Goal: Information Seeking & Learning: Learn about a topic

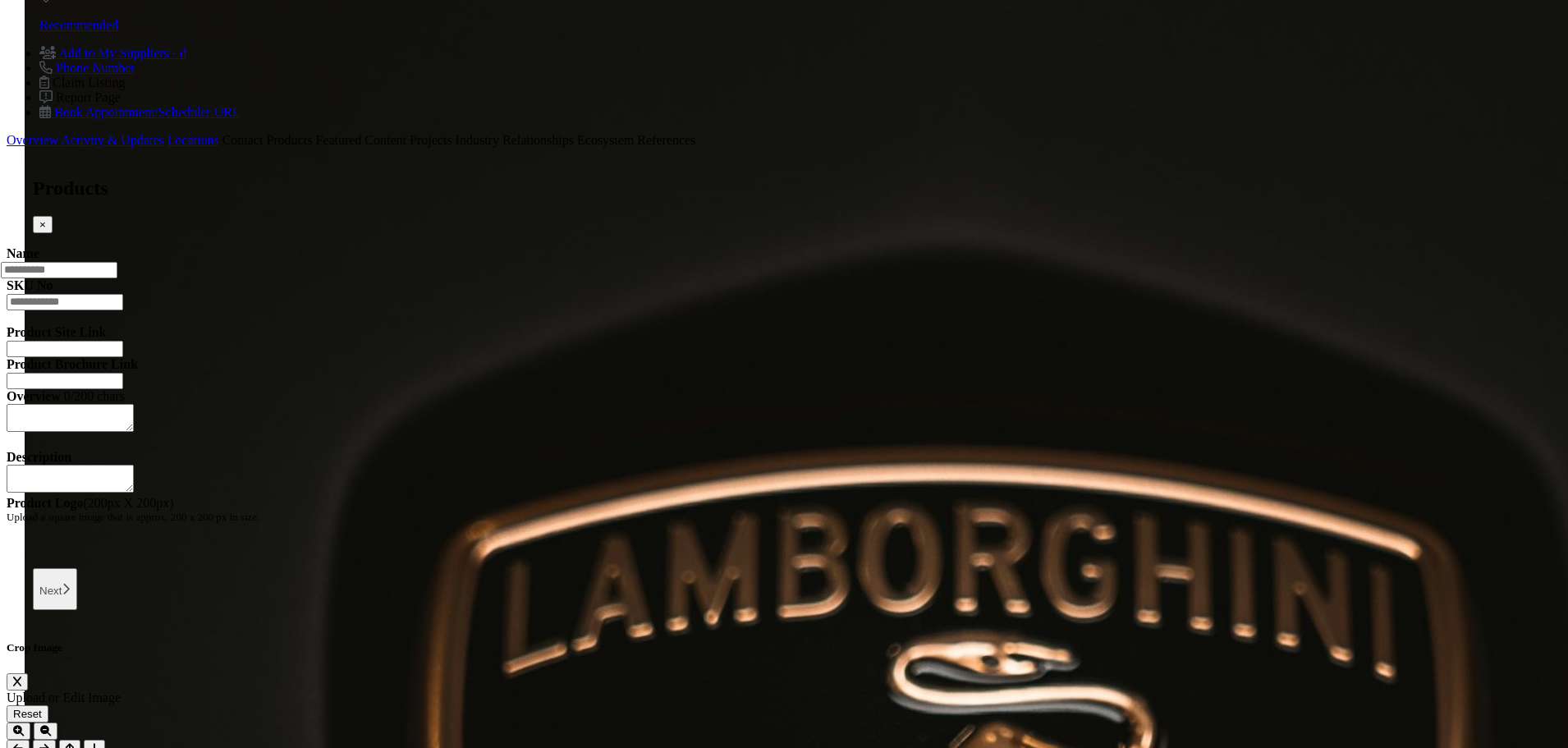
scroll to position [1309, 0]
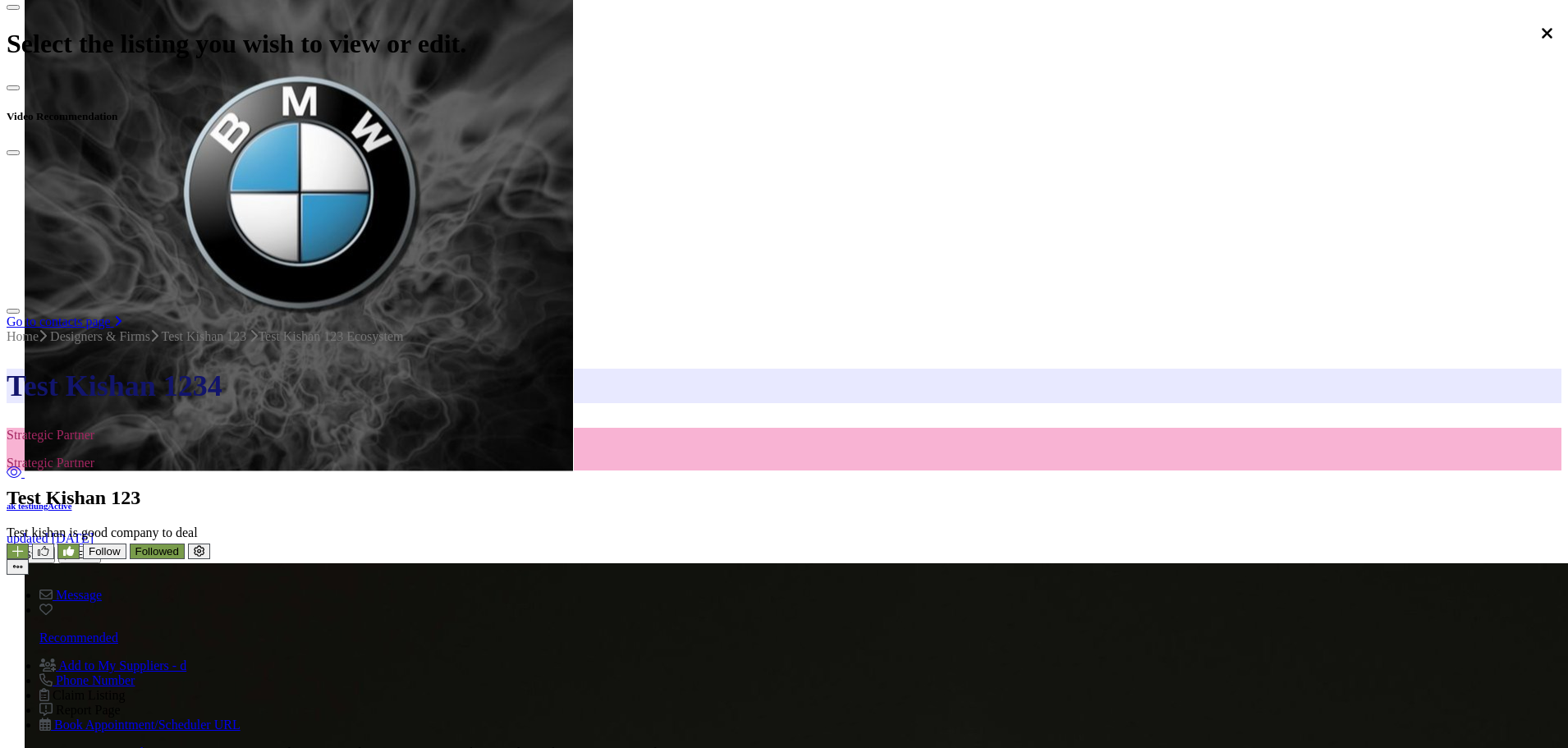
scroll to position [324, 0]
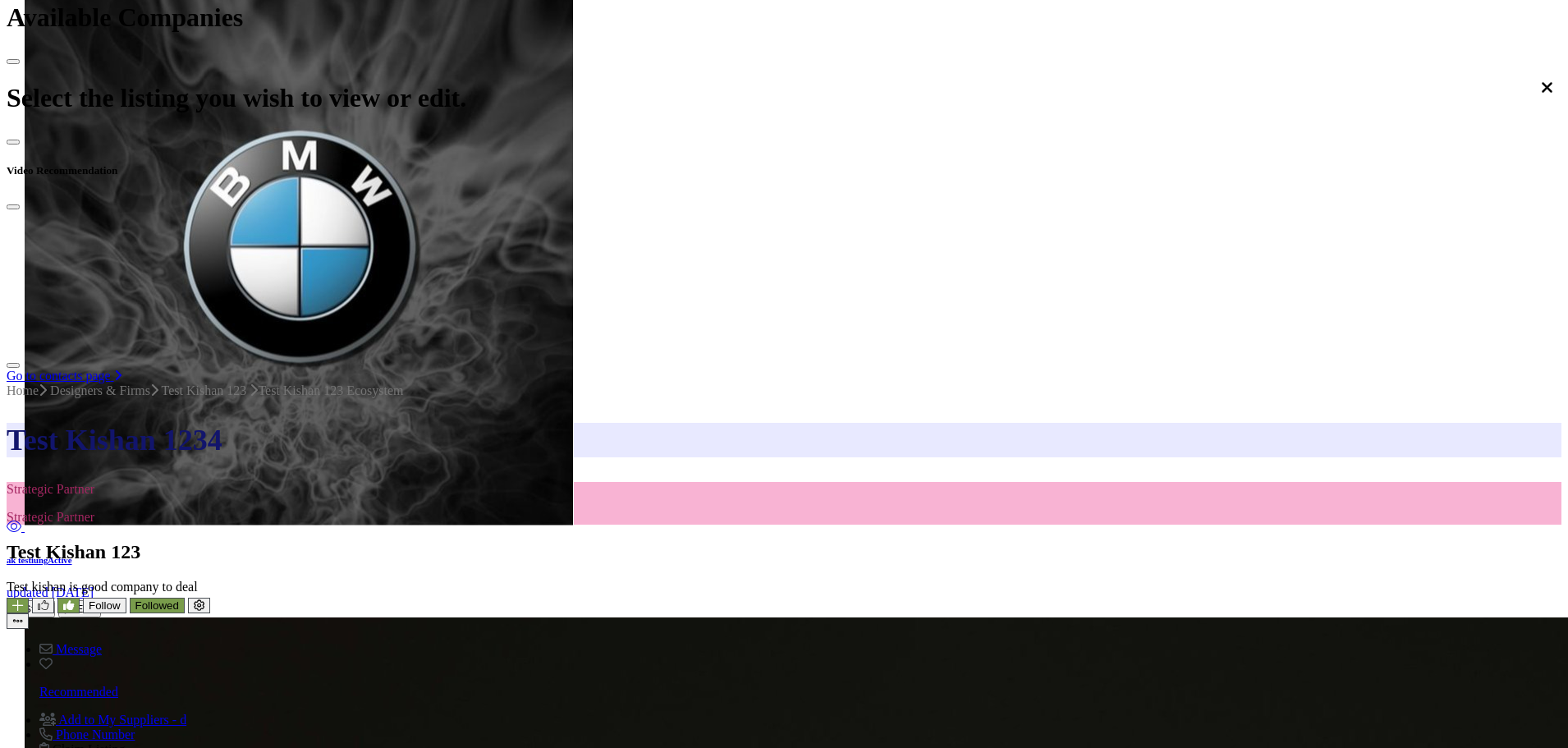
scroll to position [652, 0]
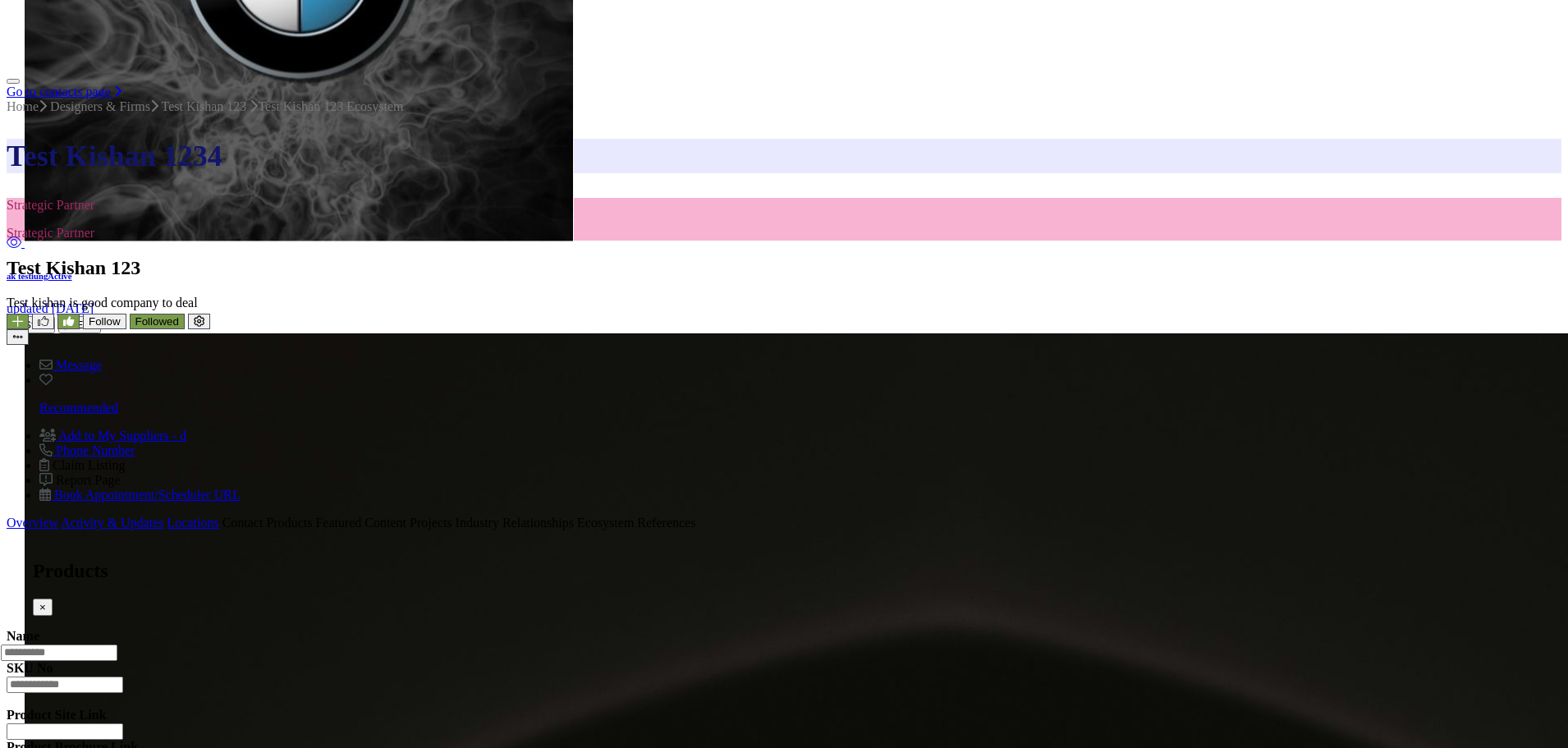
scroll to position [981, 0]
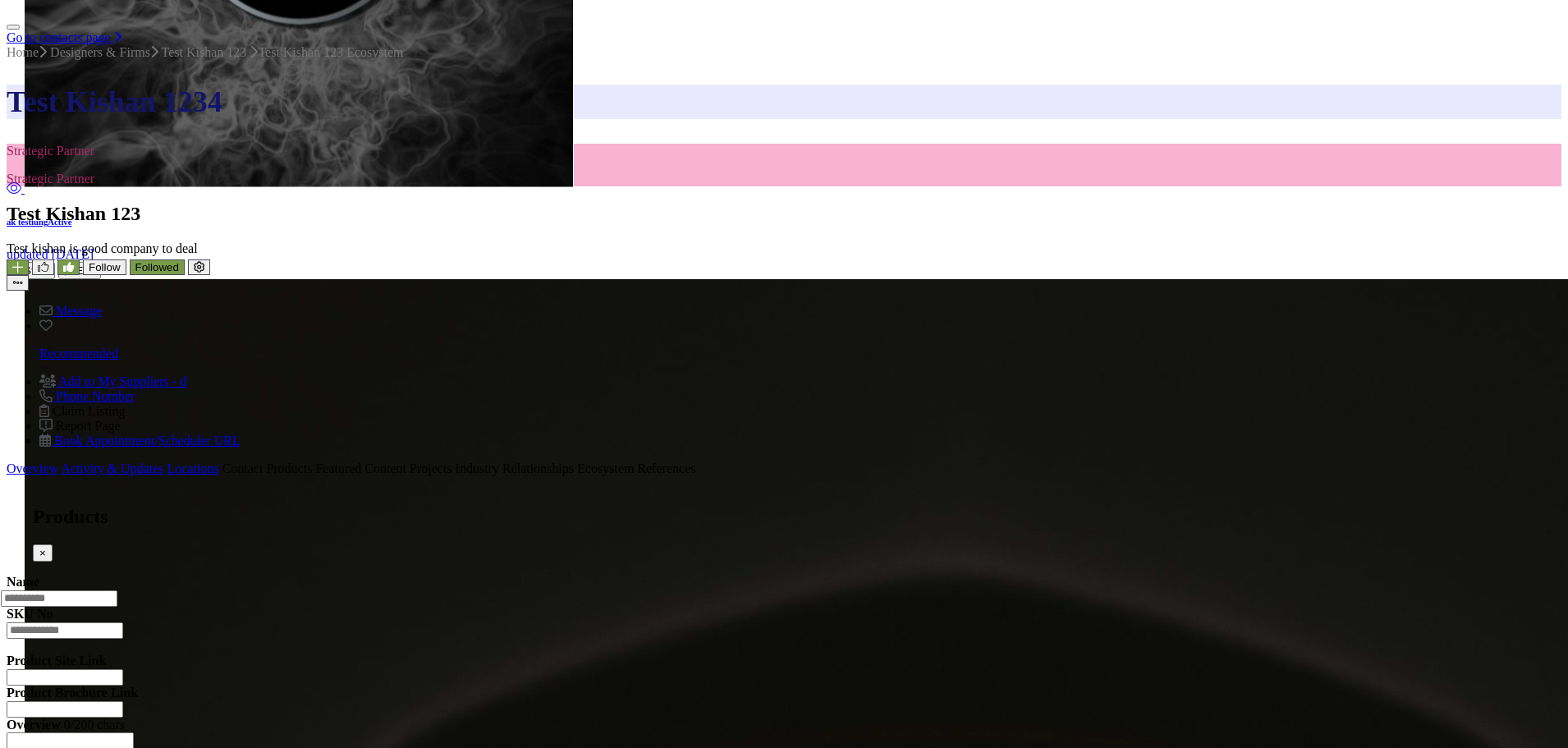
type input "*"
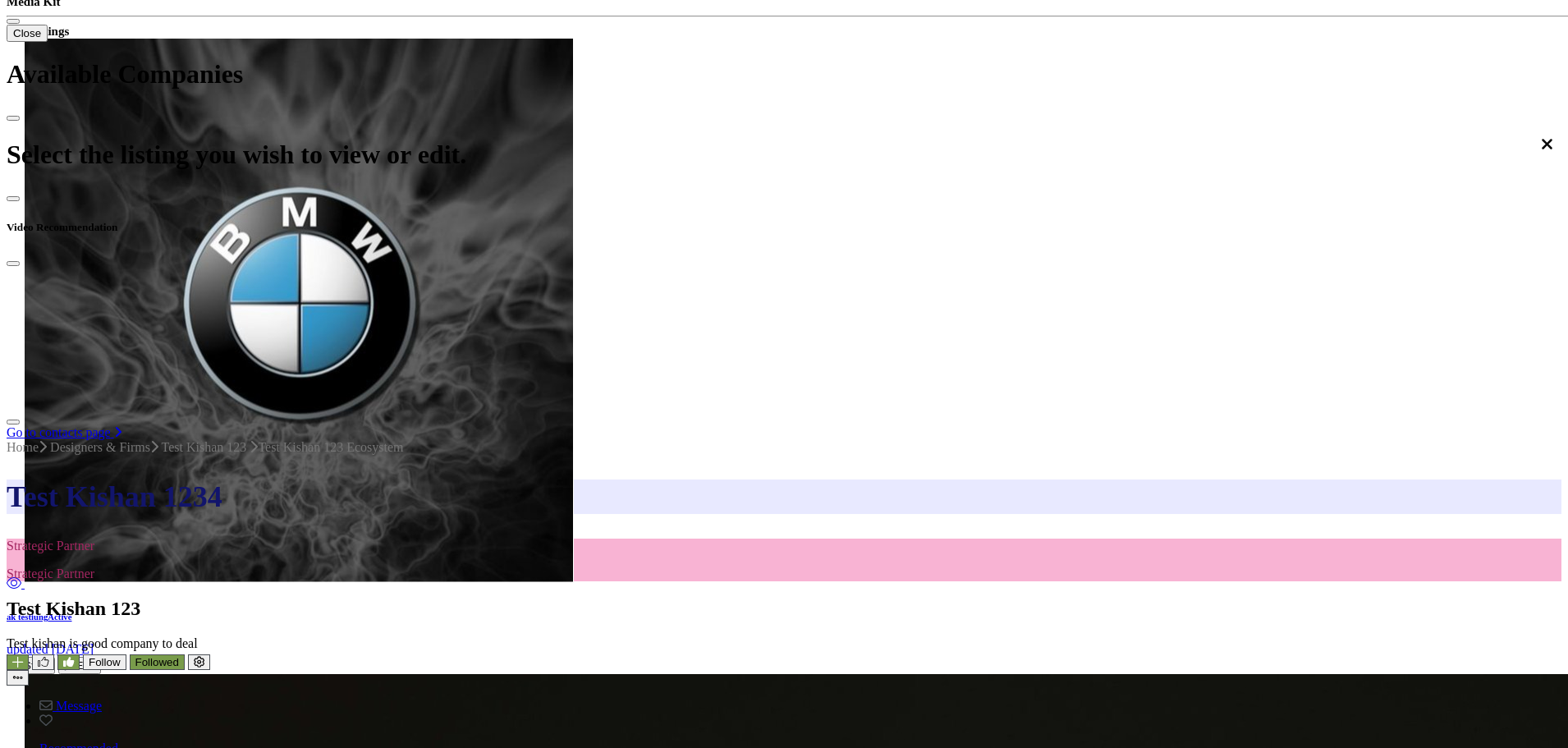
scroll to position [570, 0]
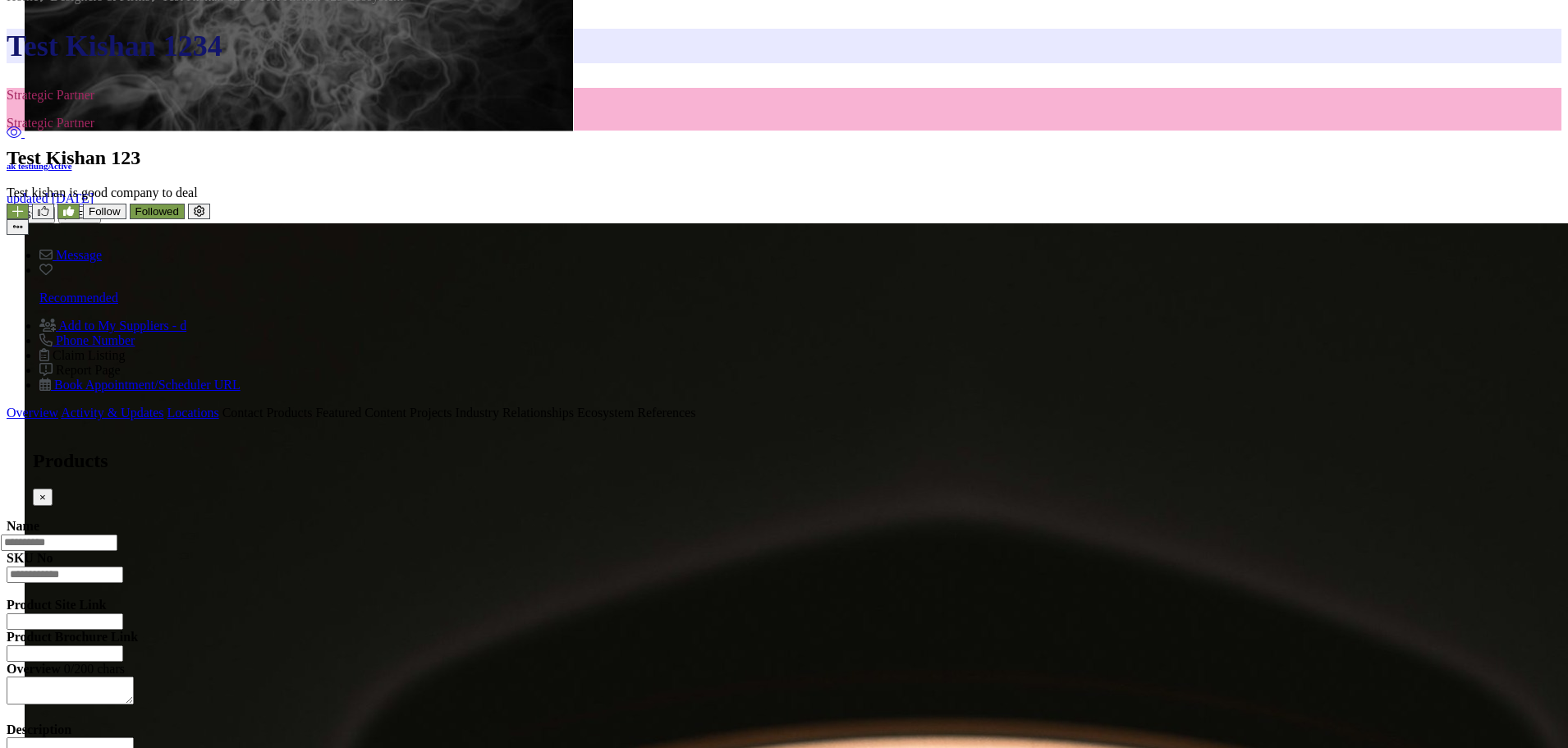
scroll to position [1063, 0]
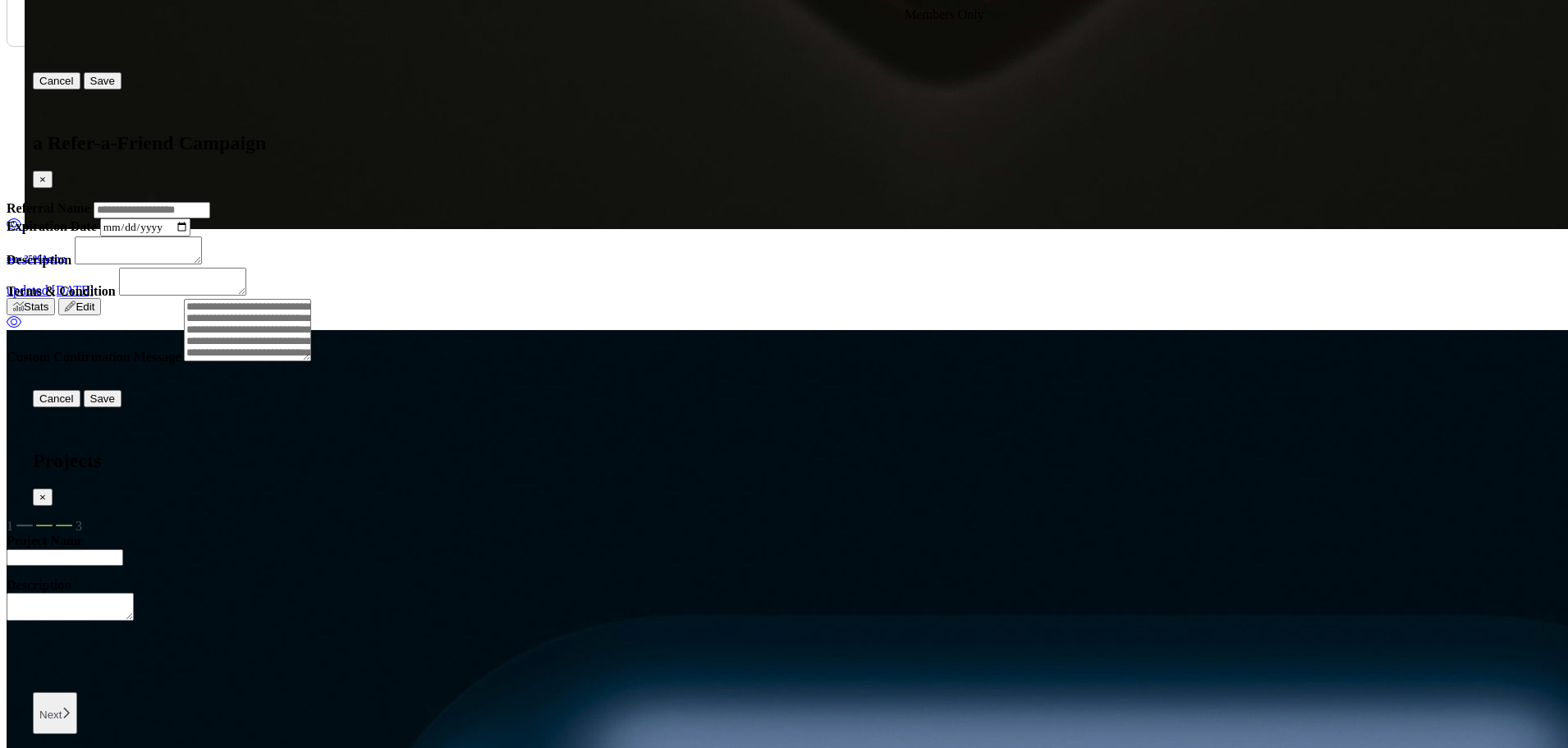
scroll to position [3035, 0]
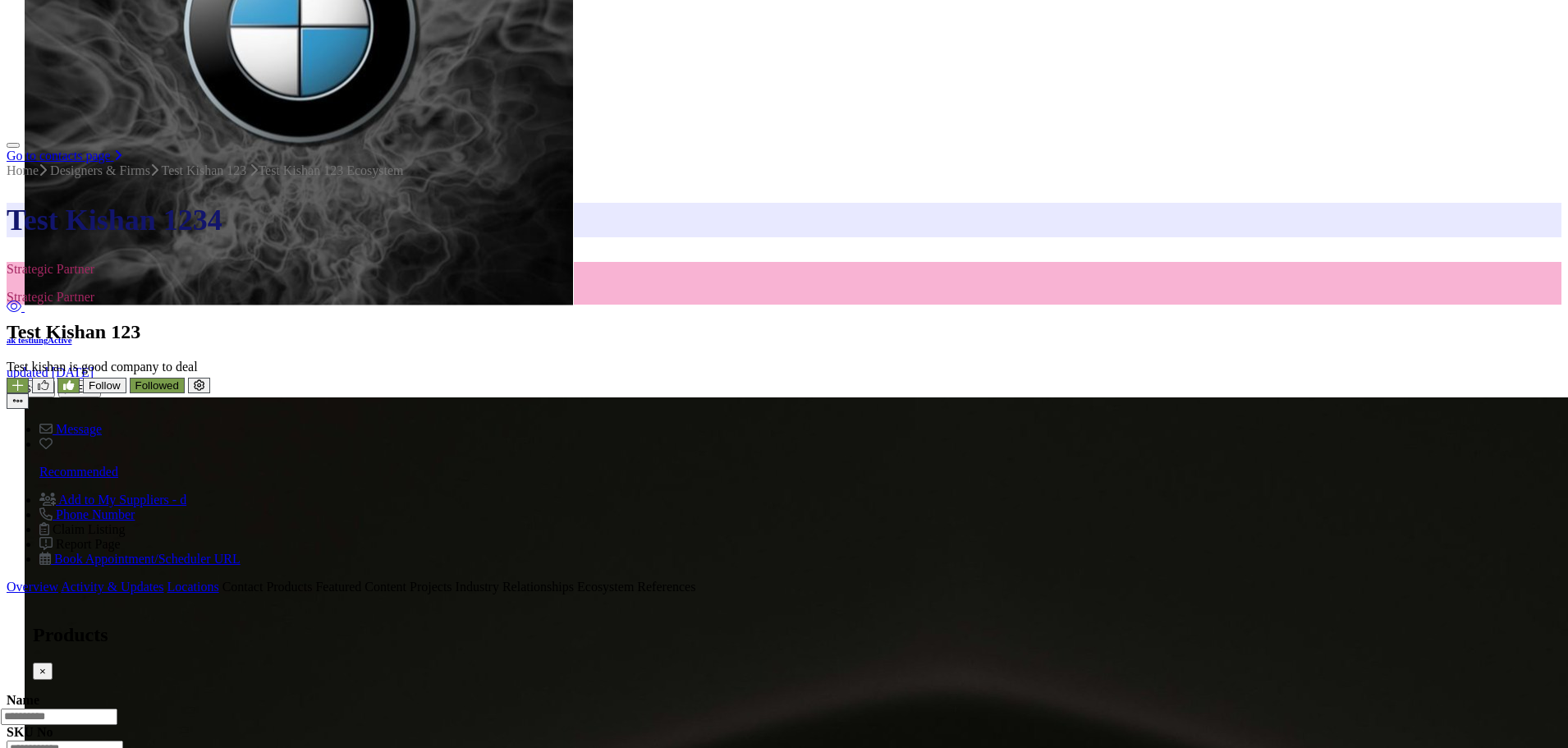
scroll to position [756, 0]
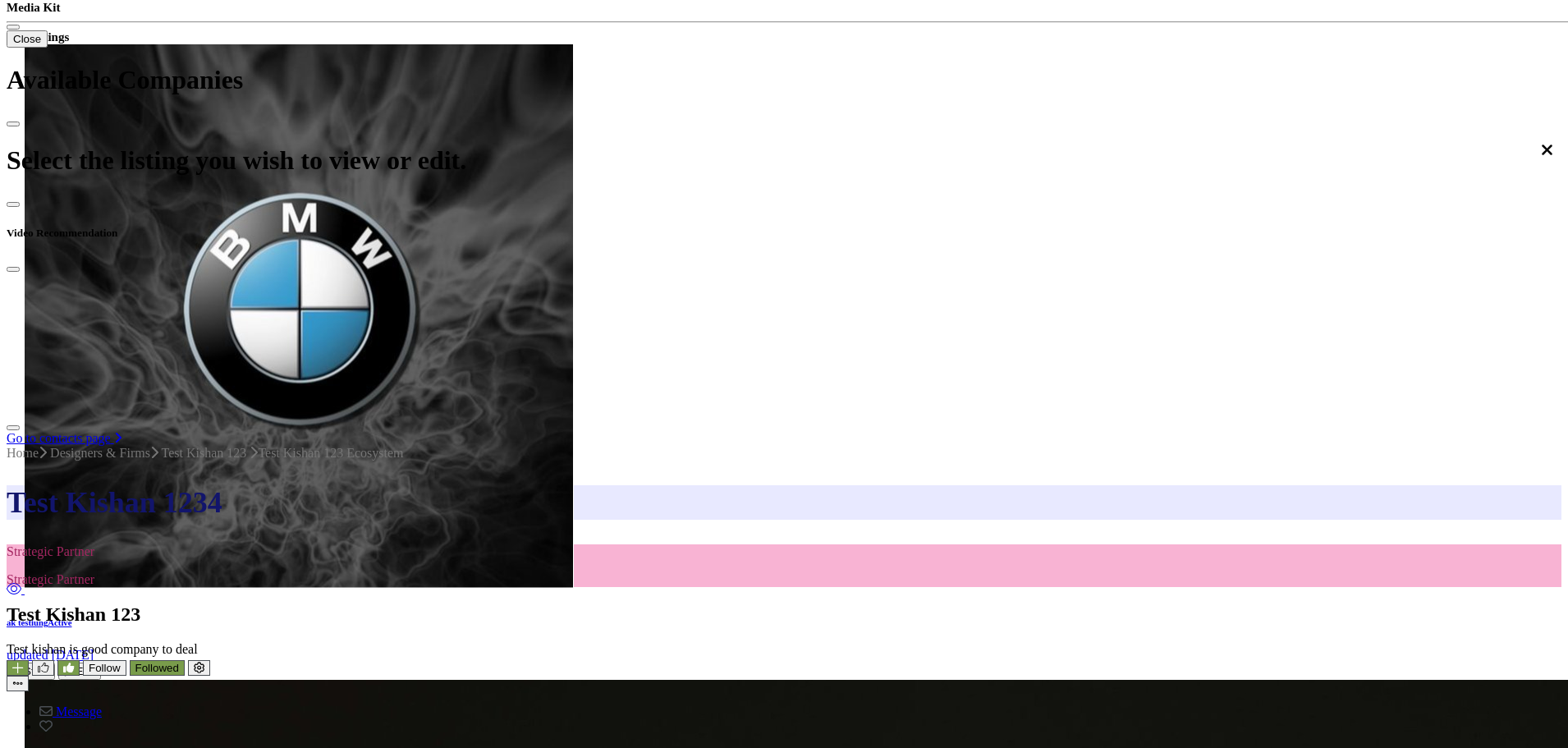
scroll to position [570, 0]
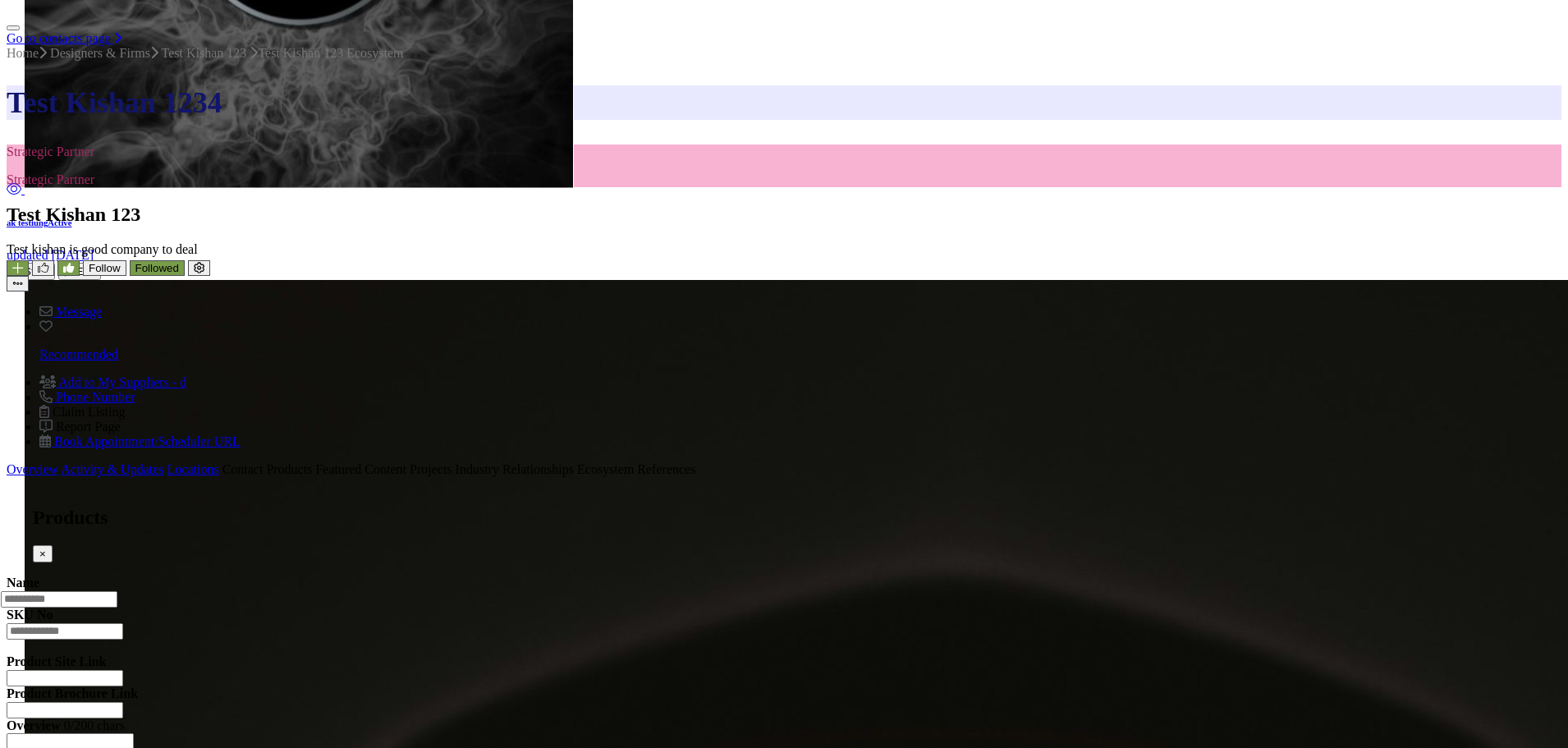
scroll to position [981, 0]
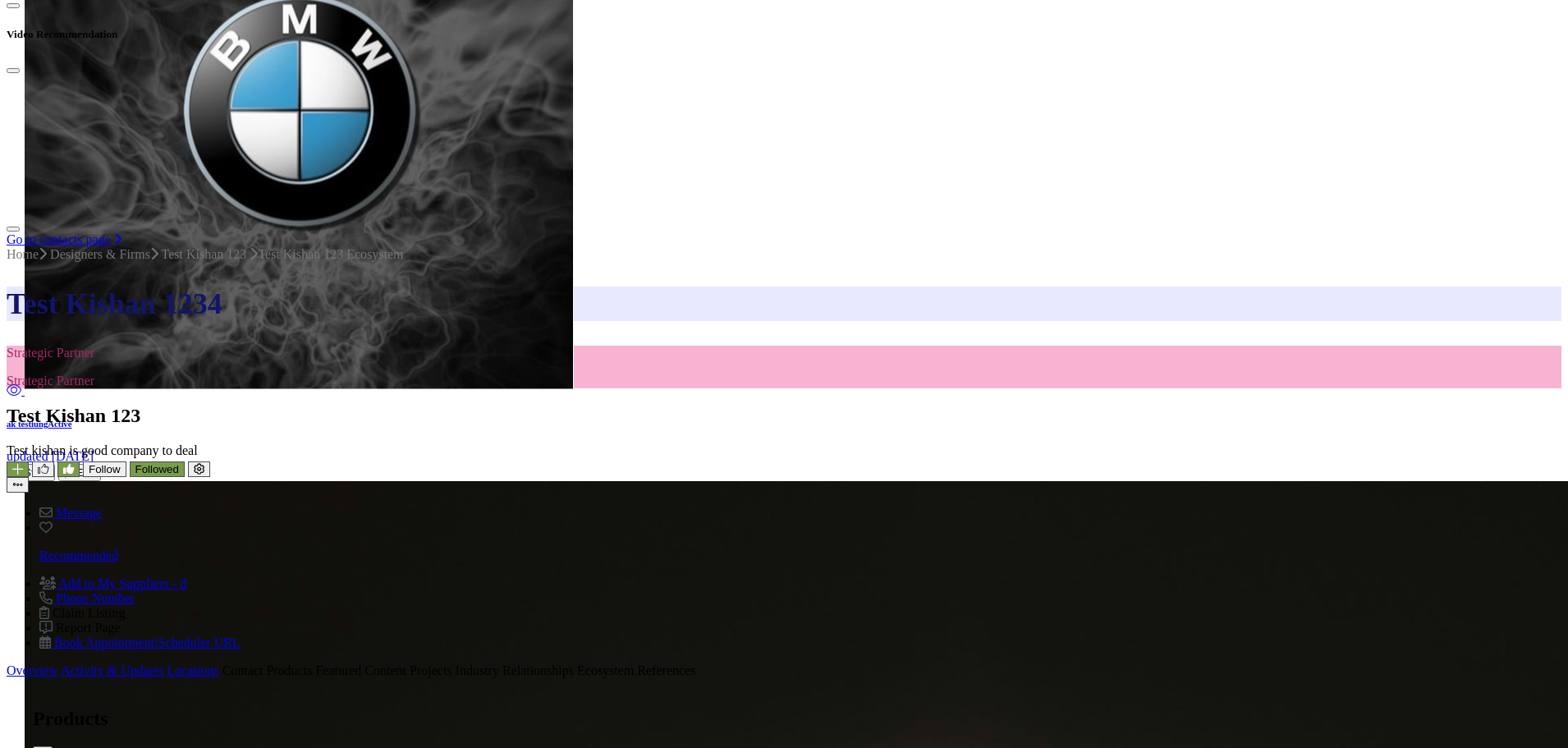
scroll to position [817, 0]
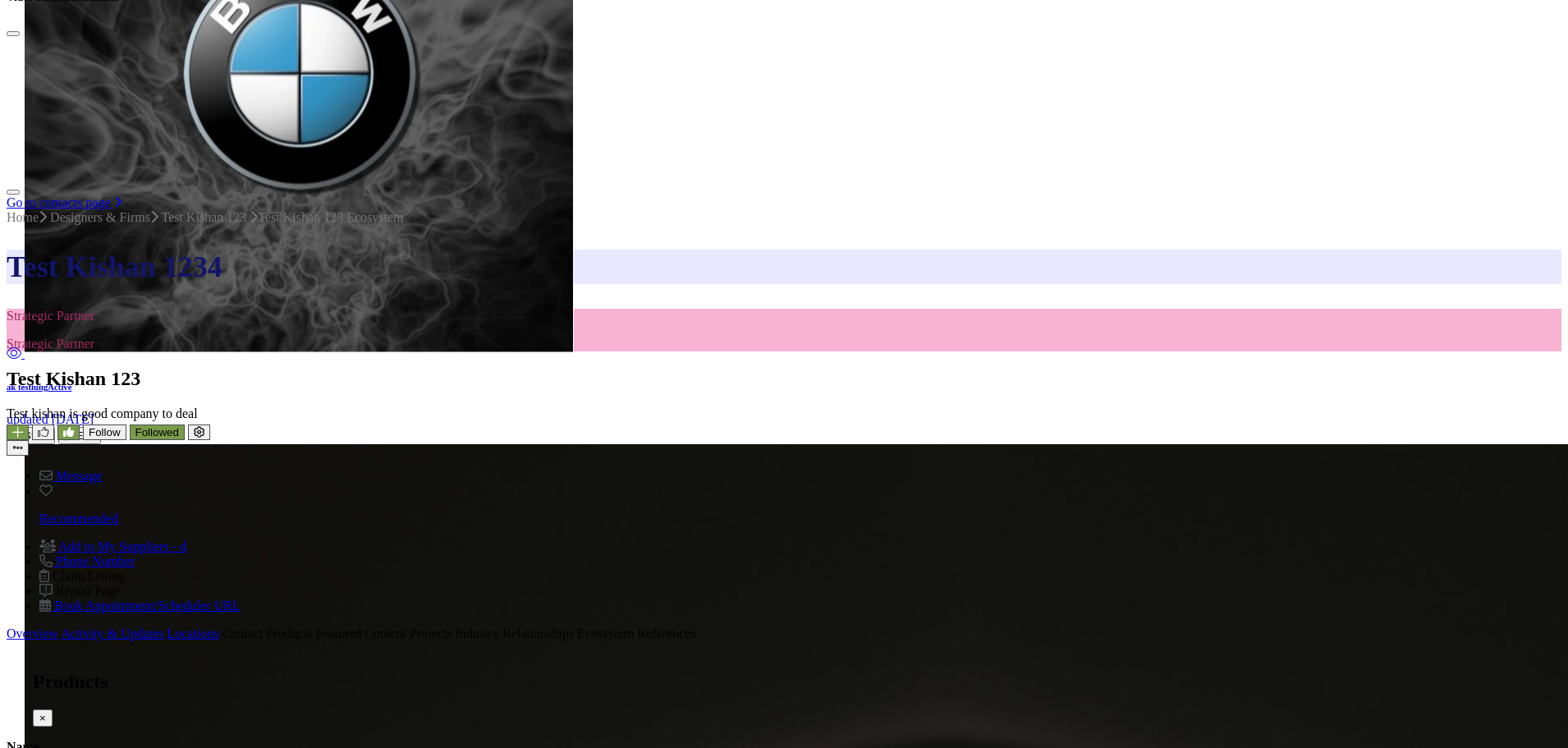
scroll to position [817, 0]
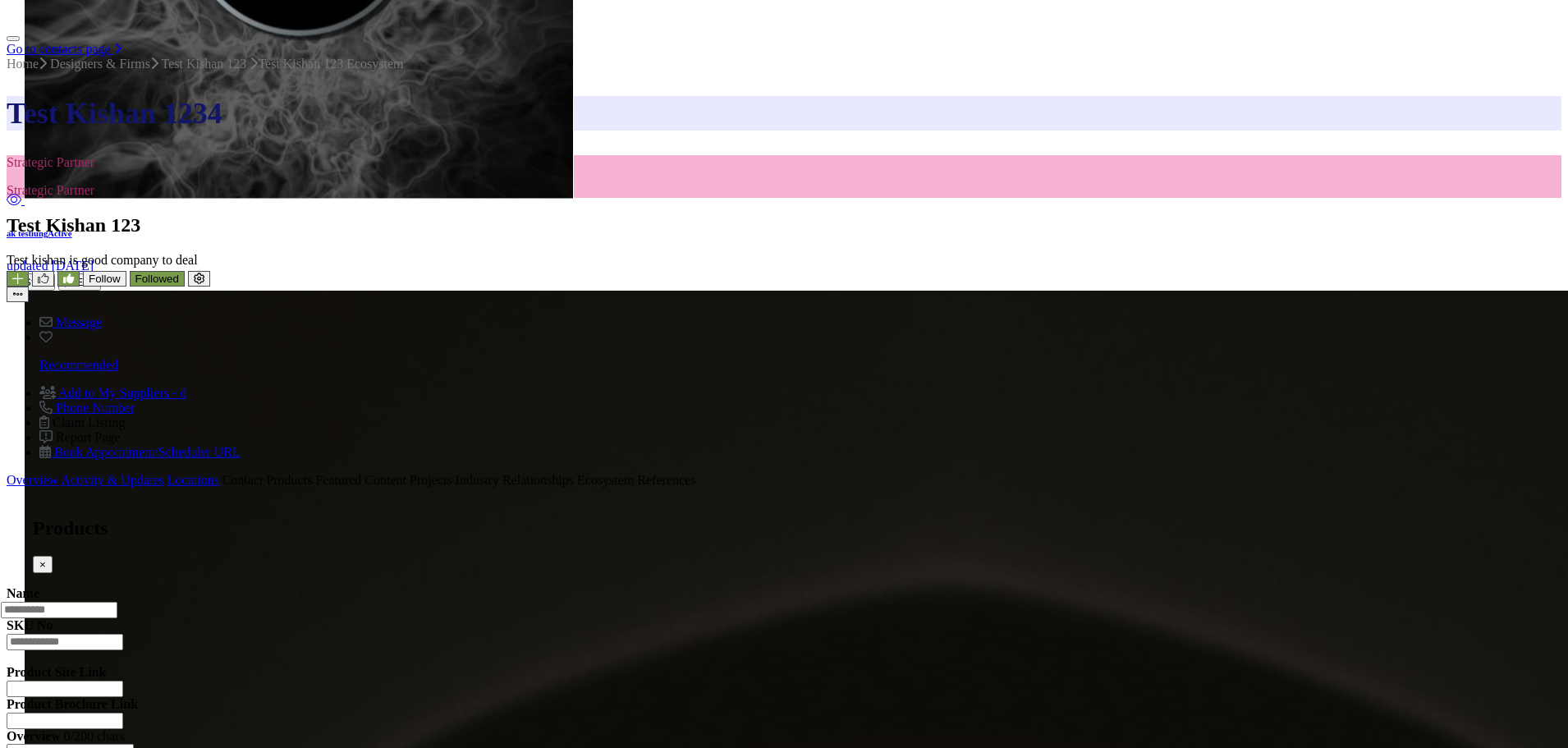
scroll to position [981, 0]
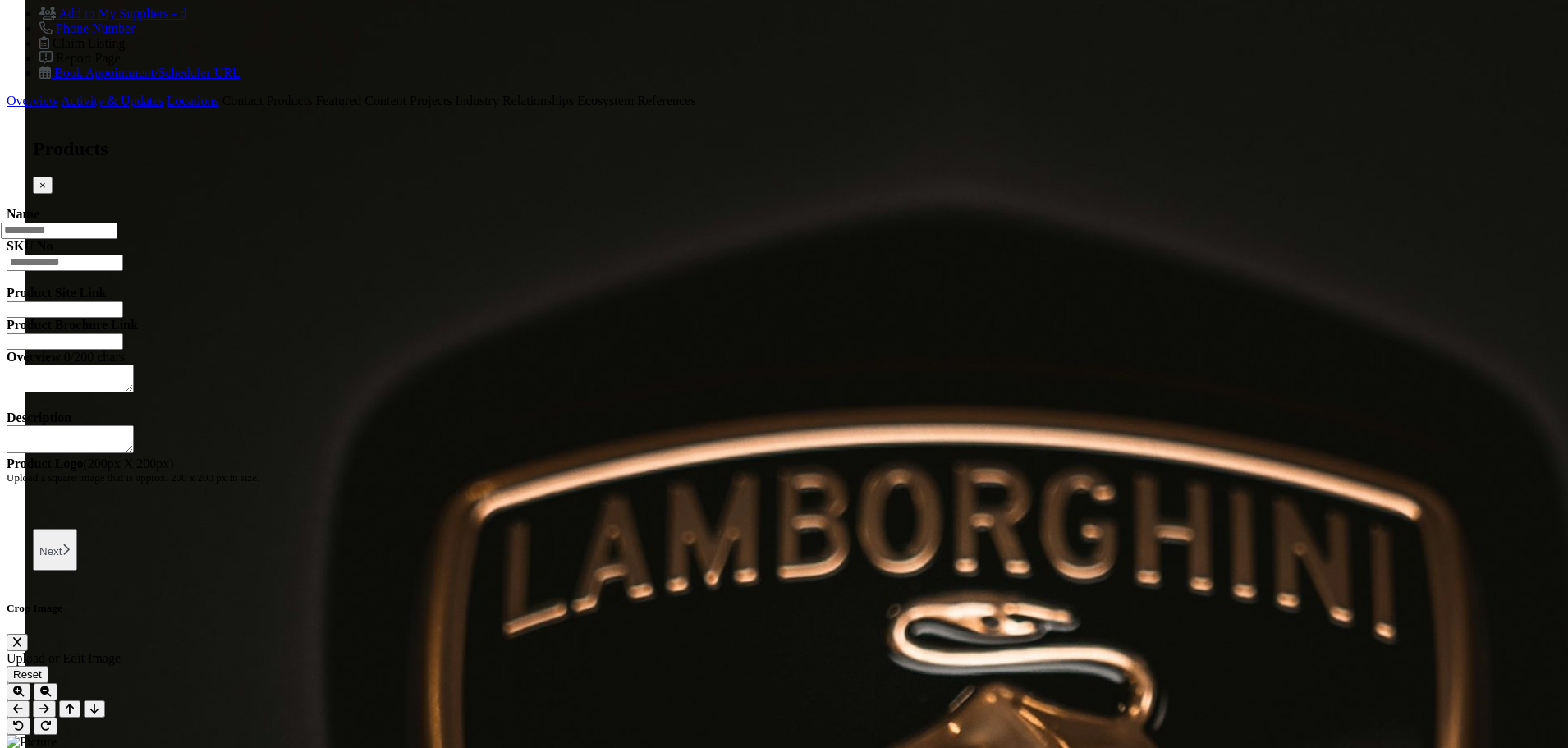
scroll to position [1339, 0]
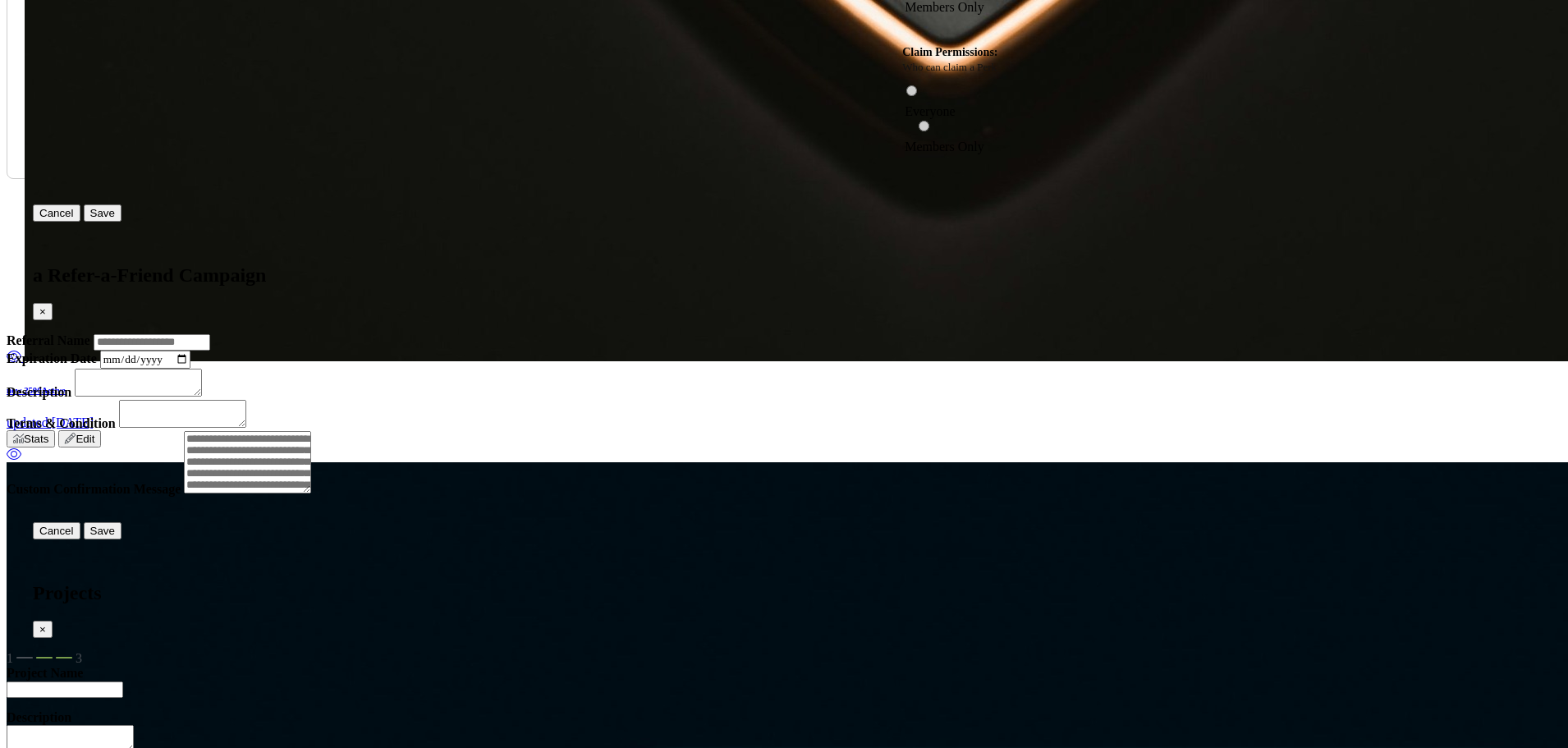
scroll to position [2863, 0]
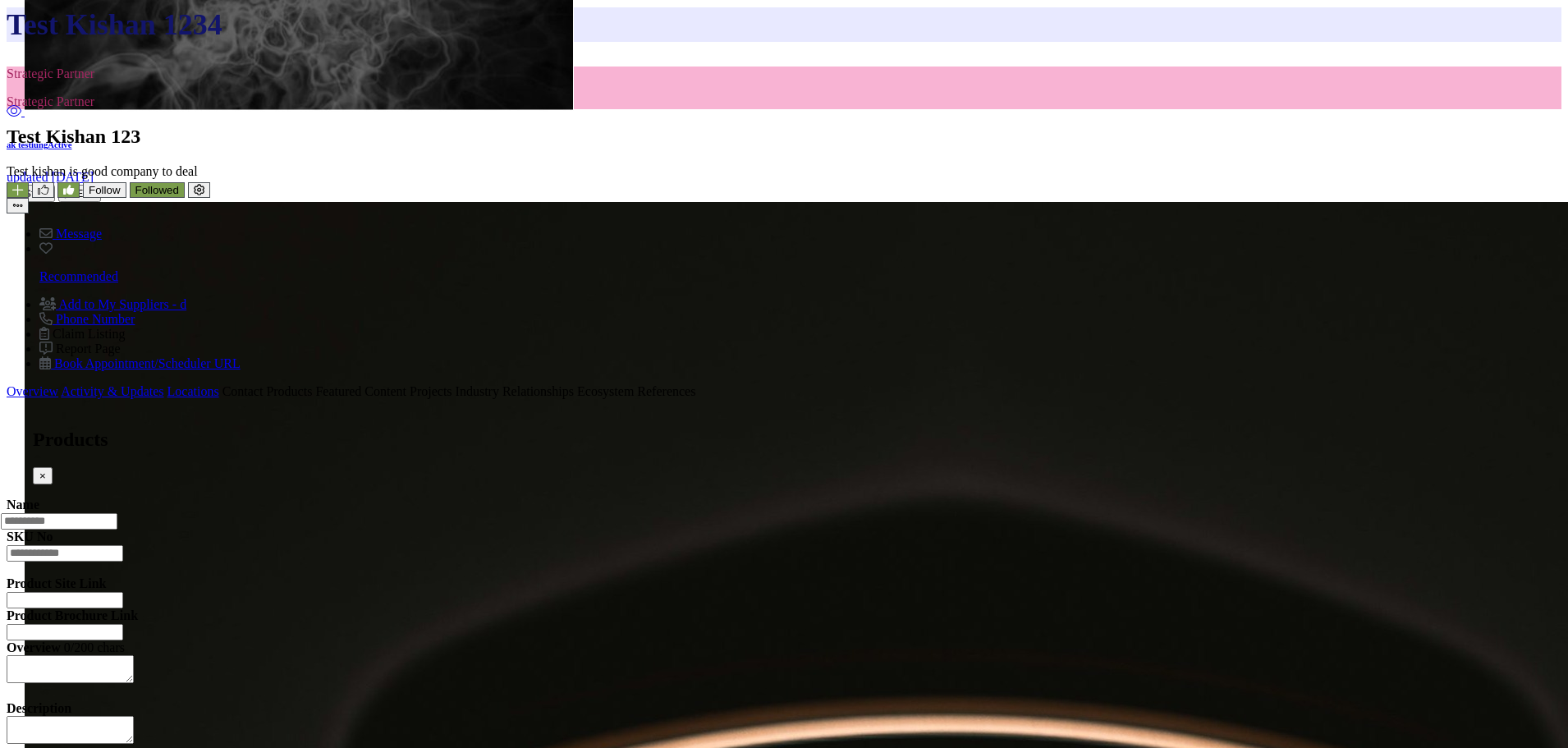
scroll to position [990, 0]
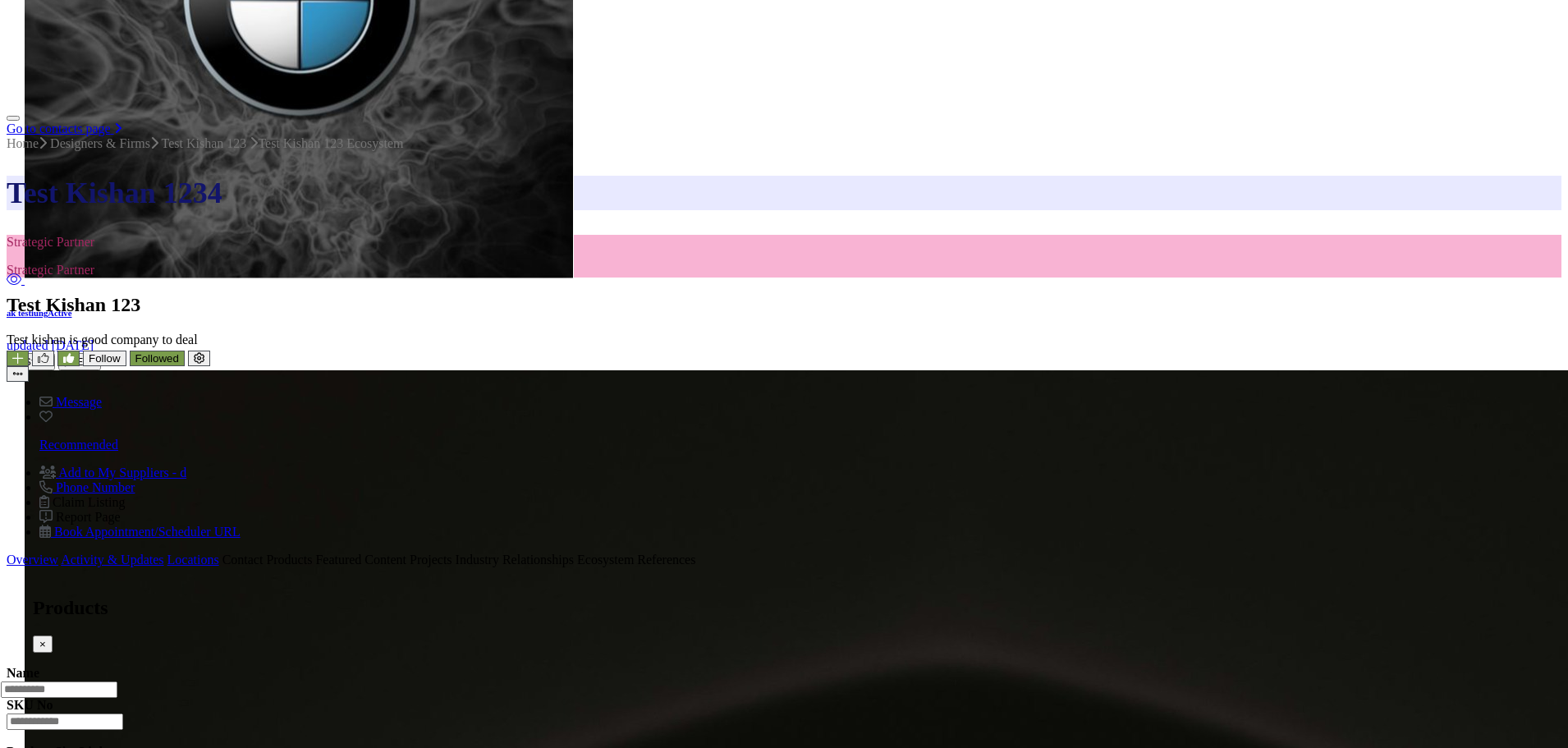
scroll to position [908, 0]
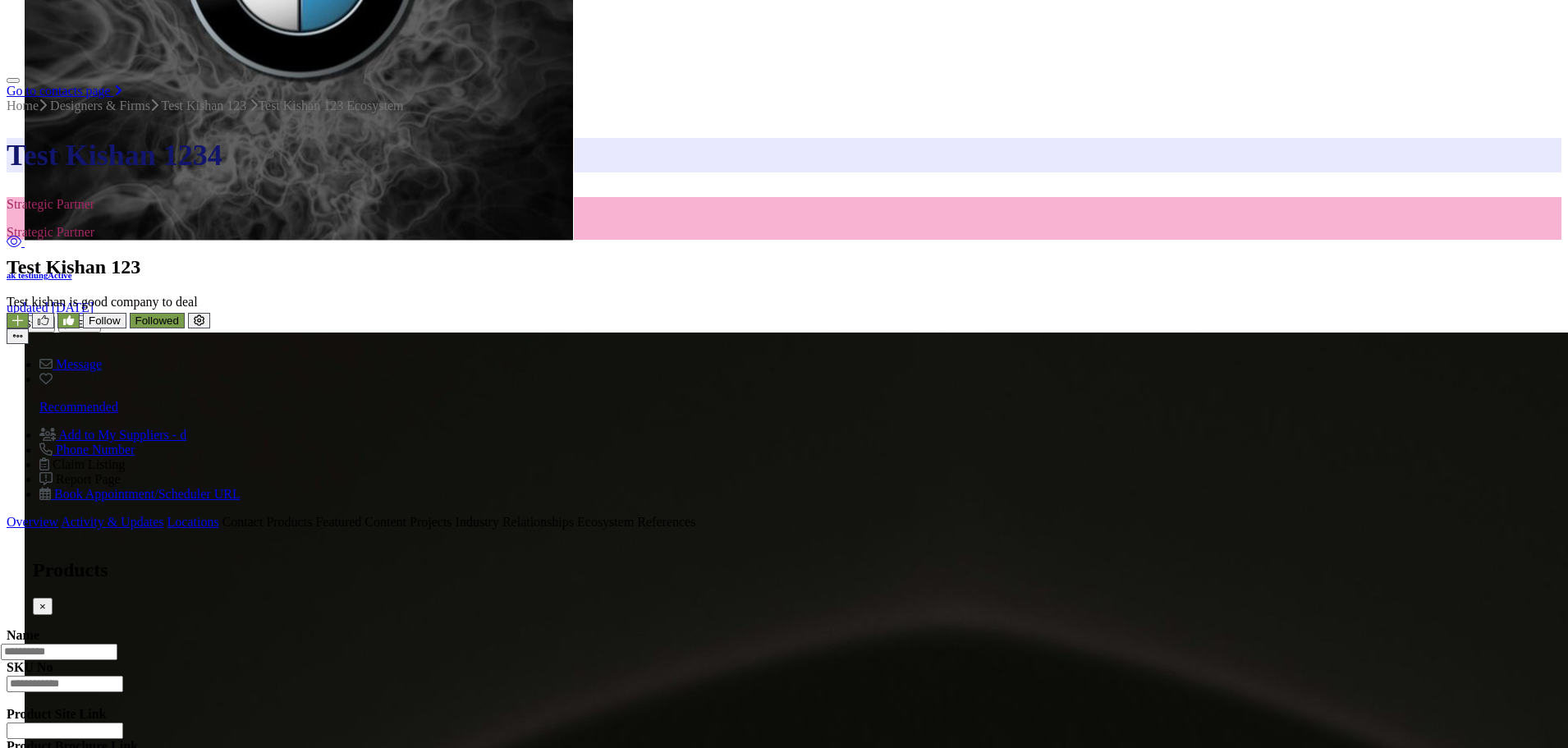
scroll to position [990, 0]
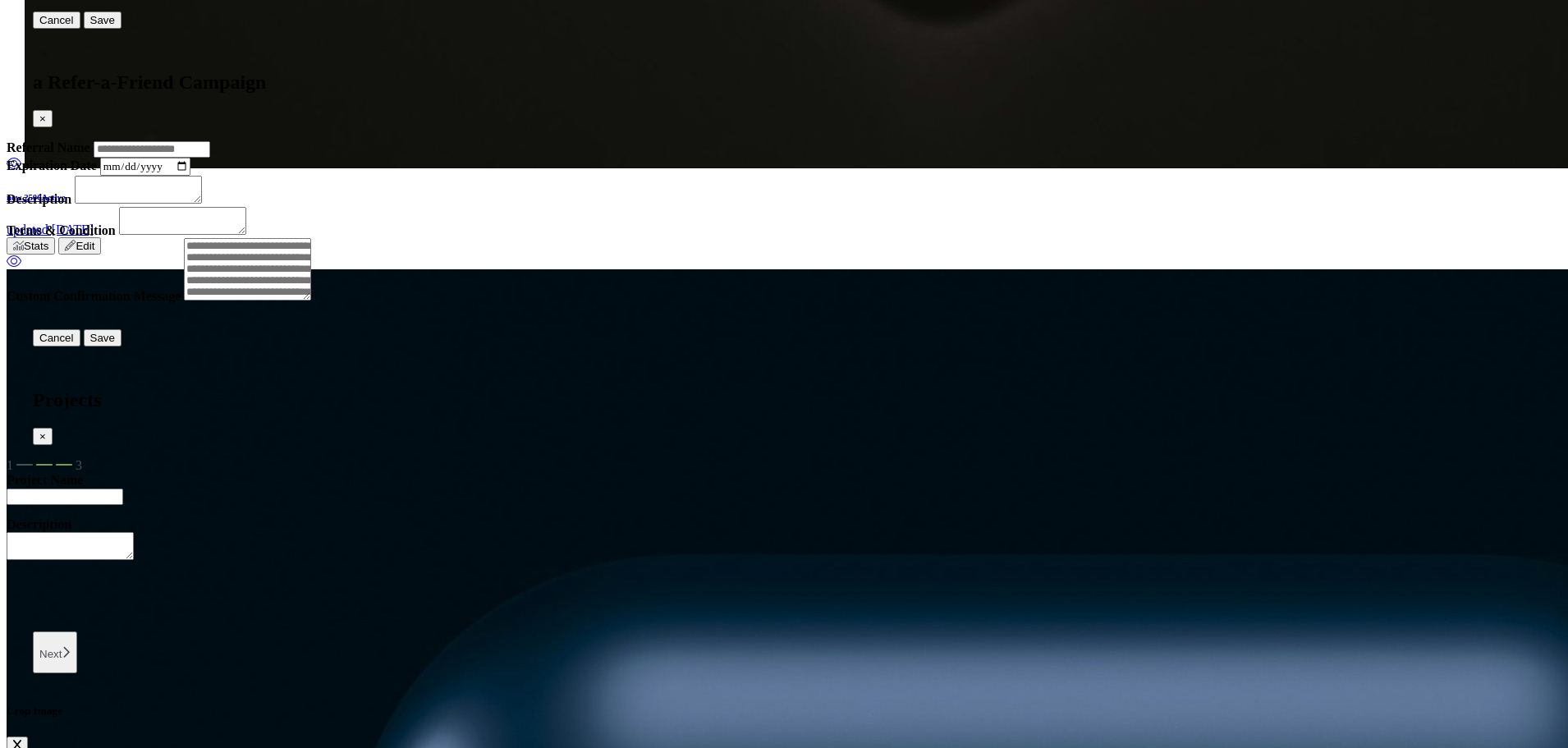
scroll to position [3010, 0]
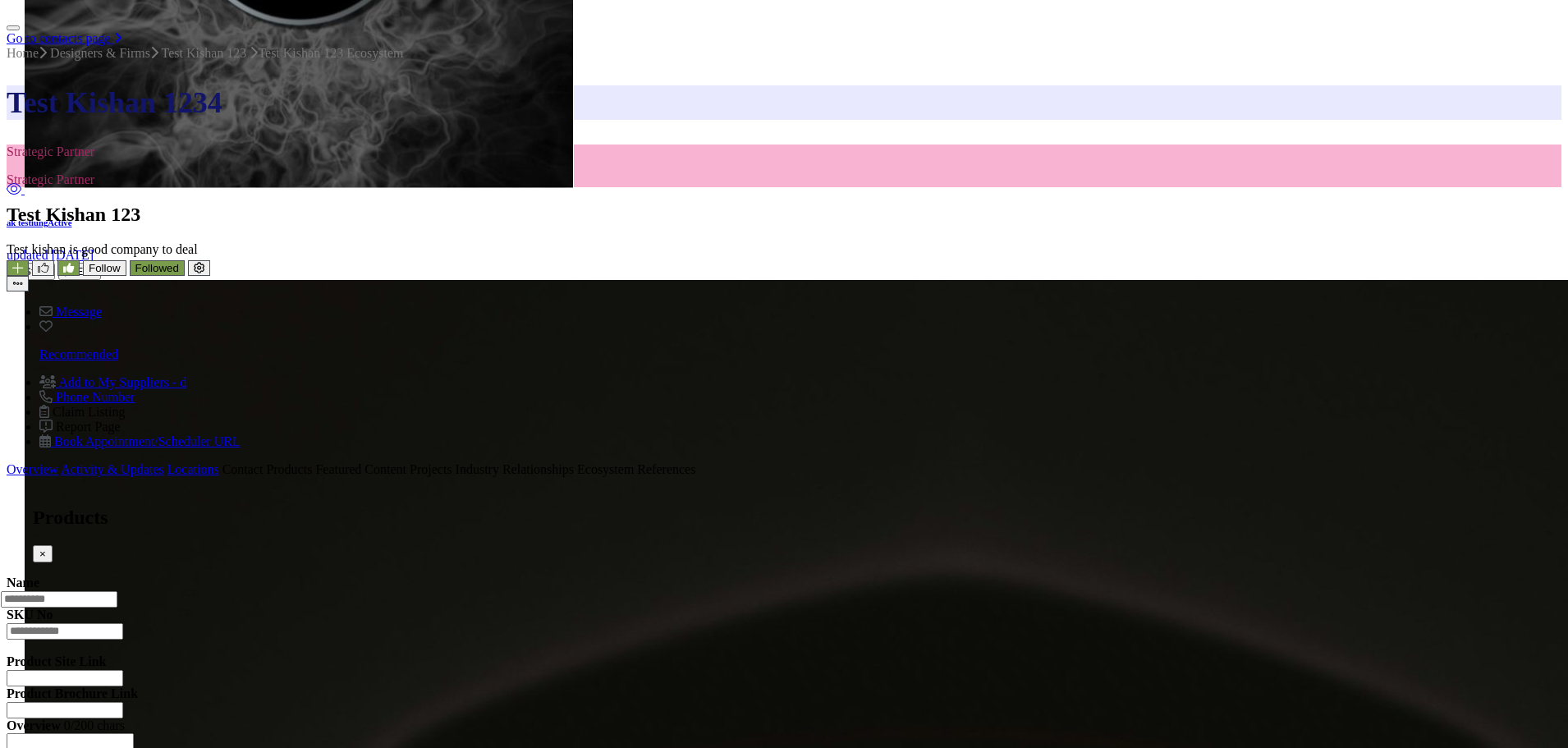
scroll to position [973, 0]
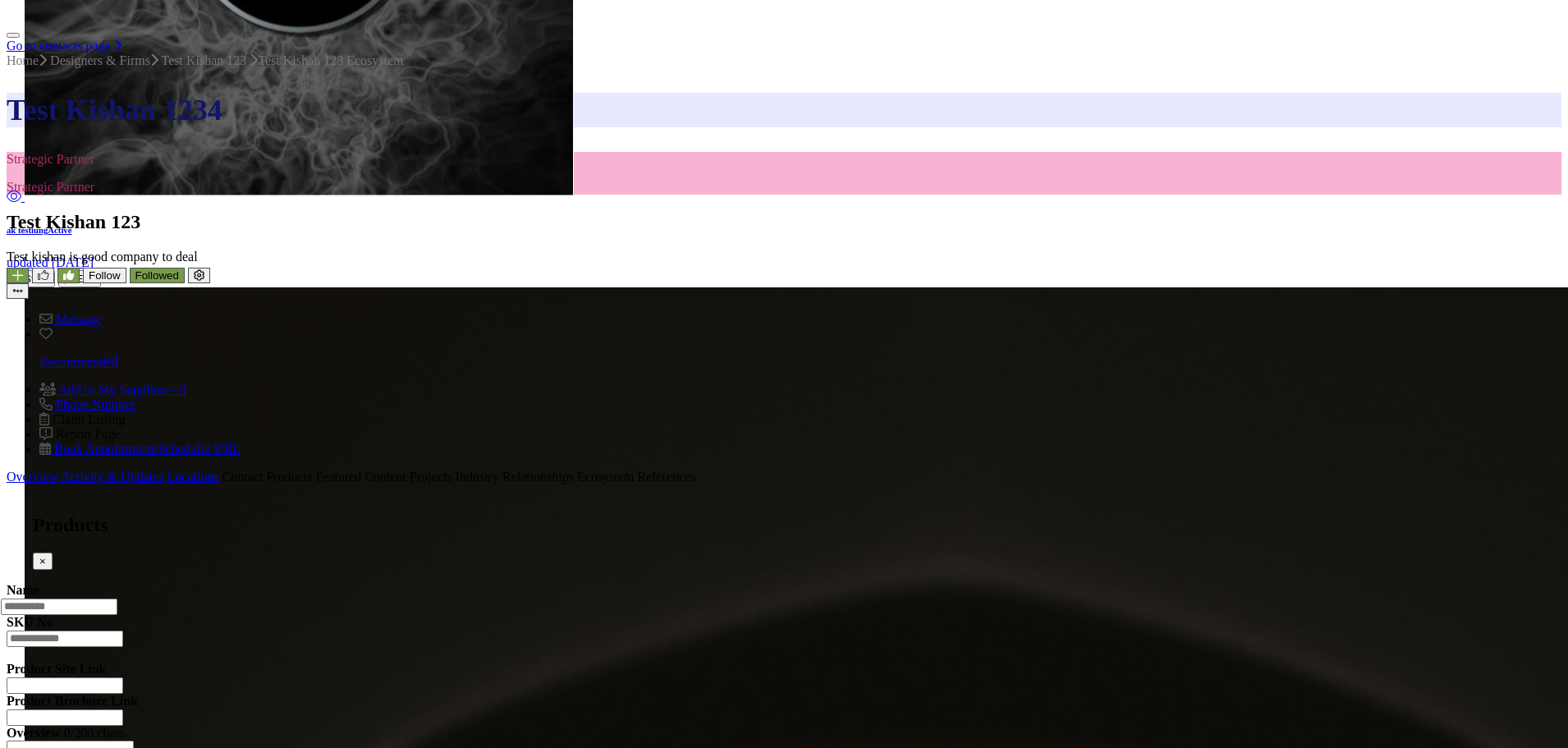
type input "*"
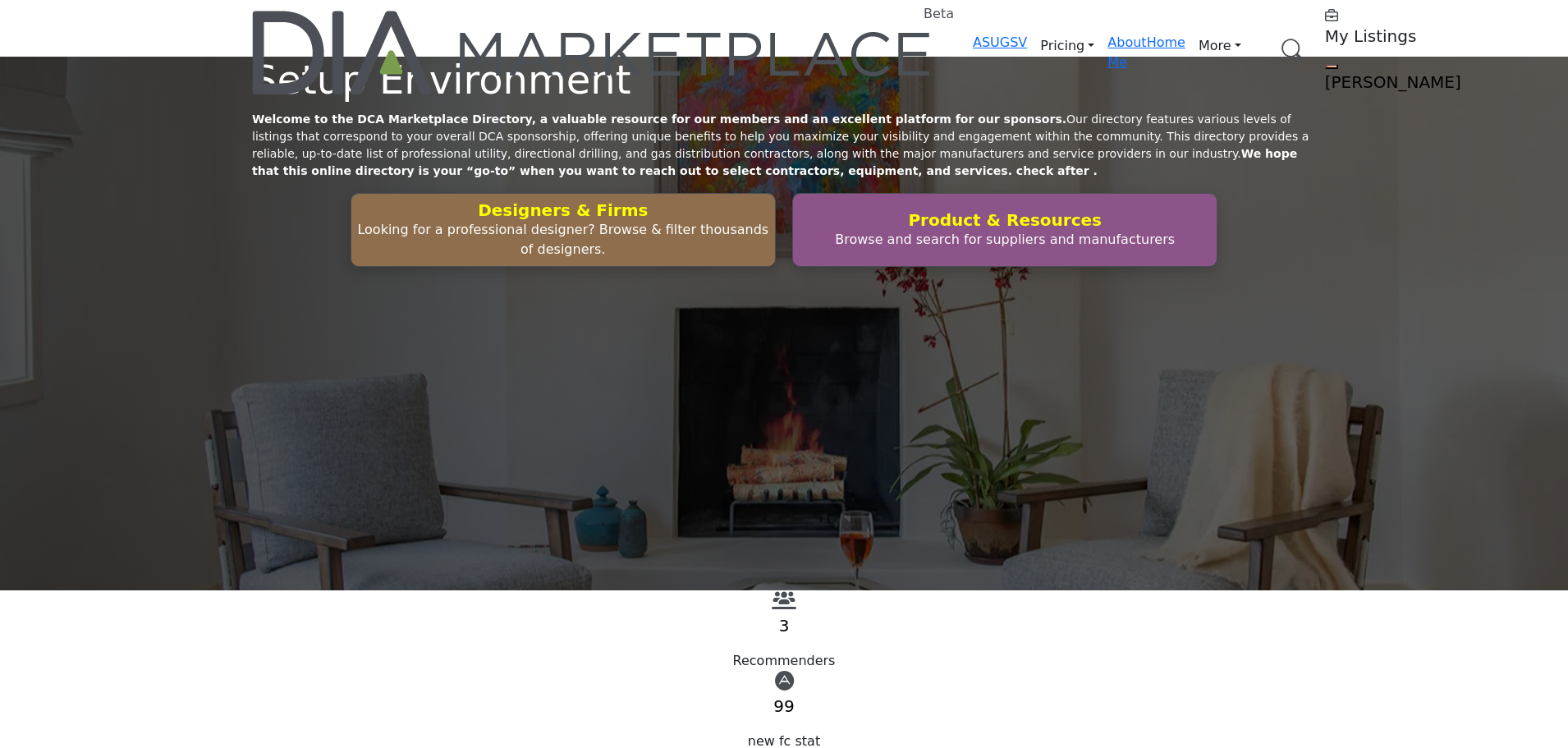
click at [0, 0] on link "Browse Categories" at bounding box center [0, 0] width 0 height 0
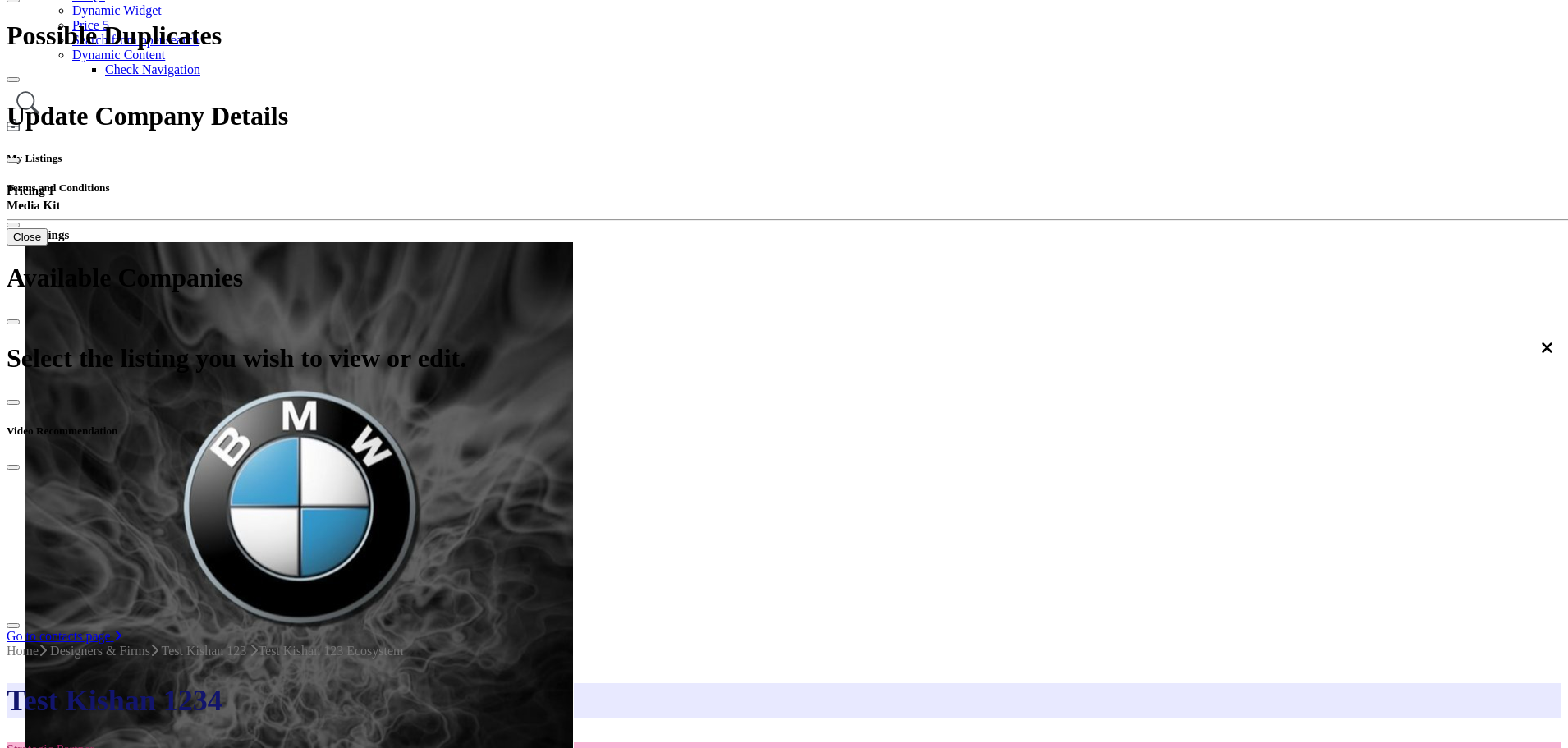
scroll to position [410, 0]
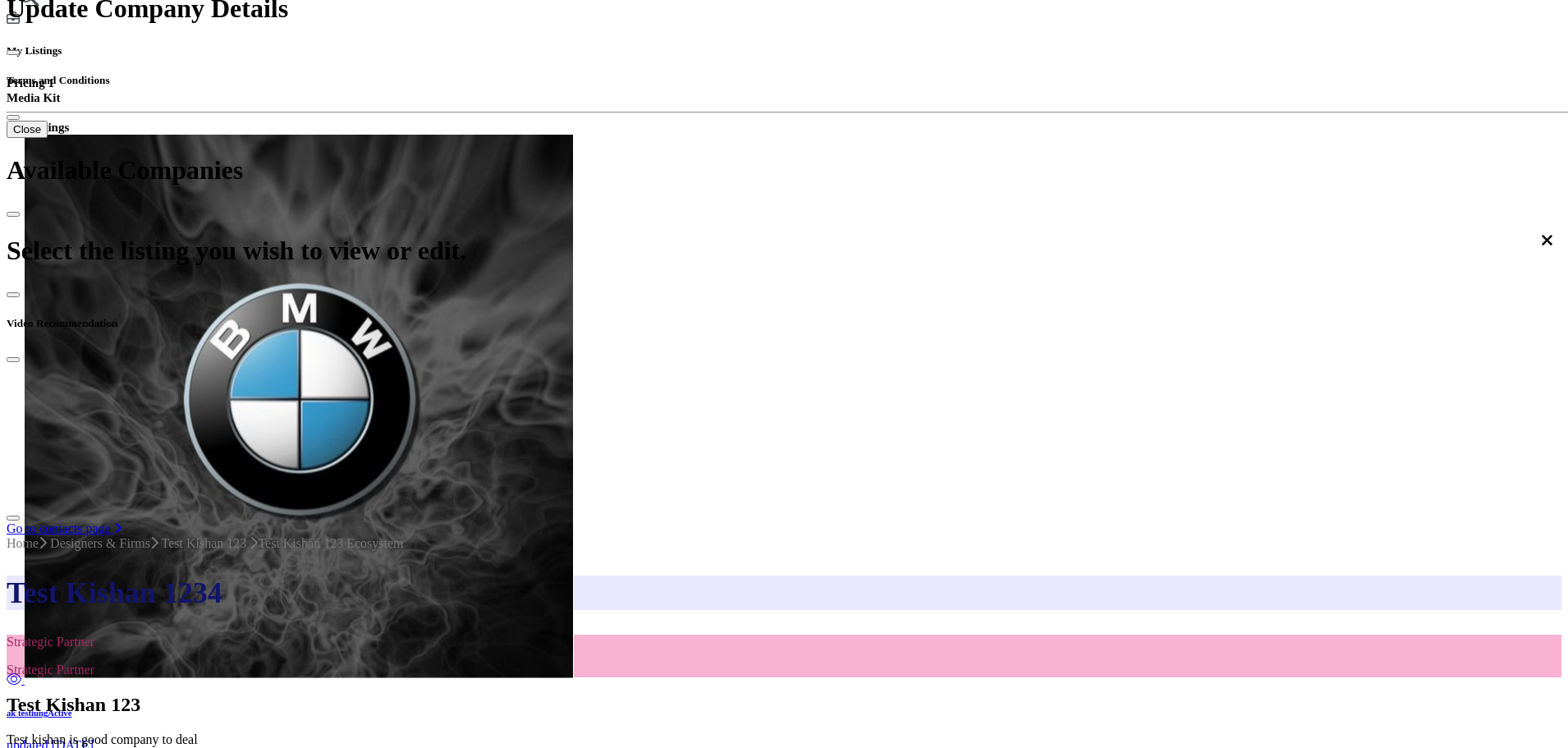
scroll to position [493, 0]
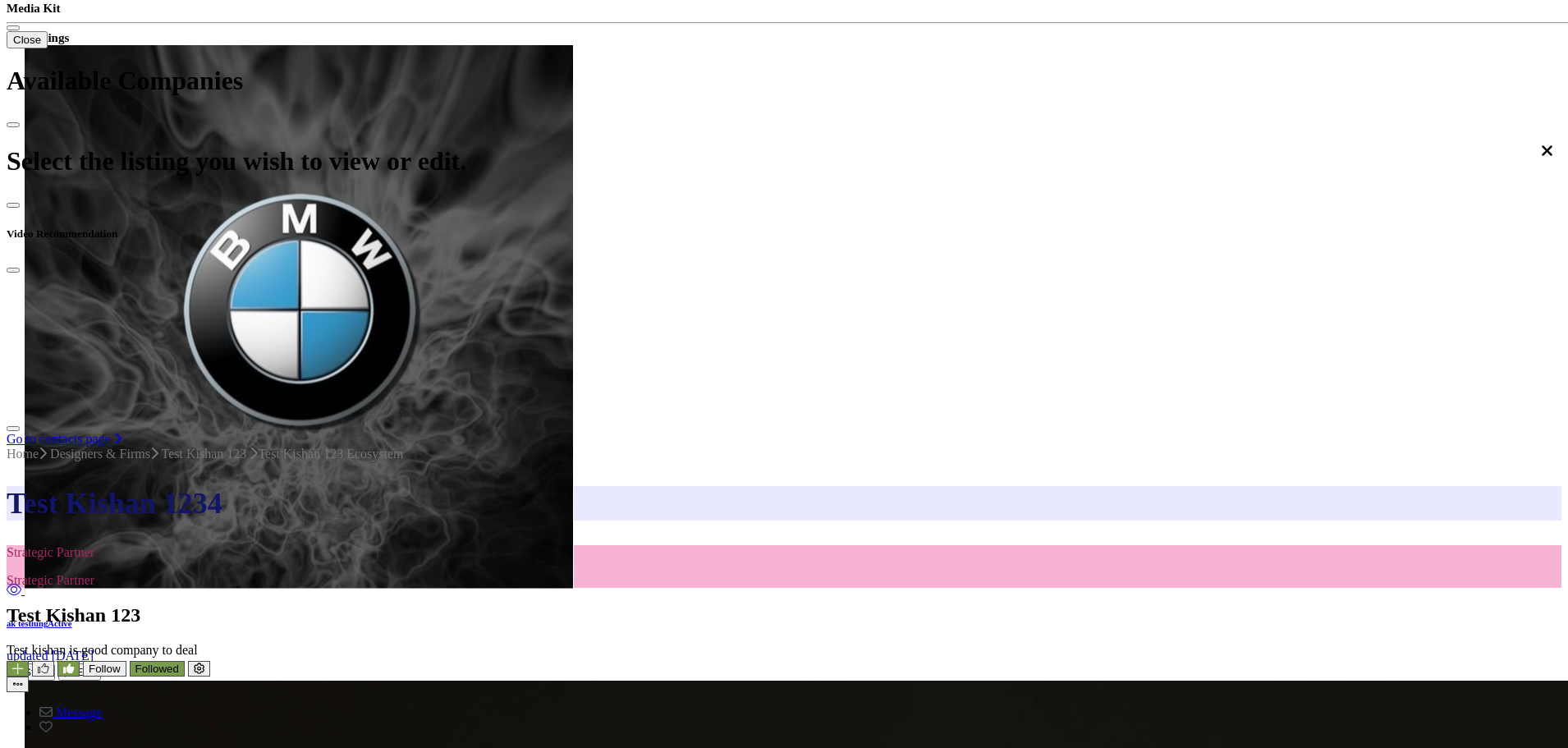
scroll to position [740, 0]
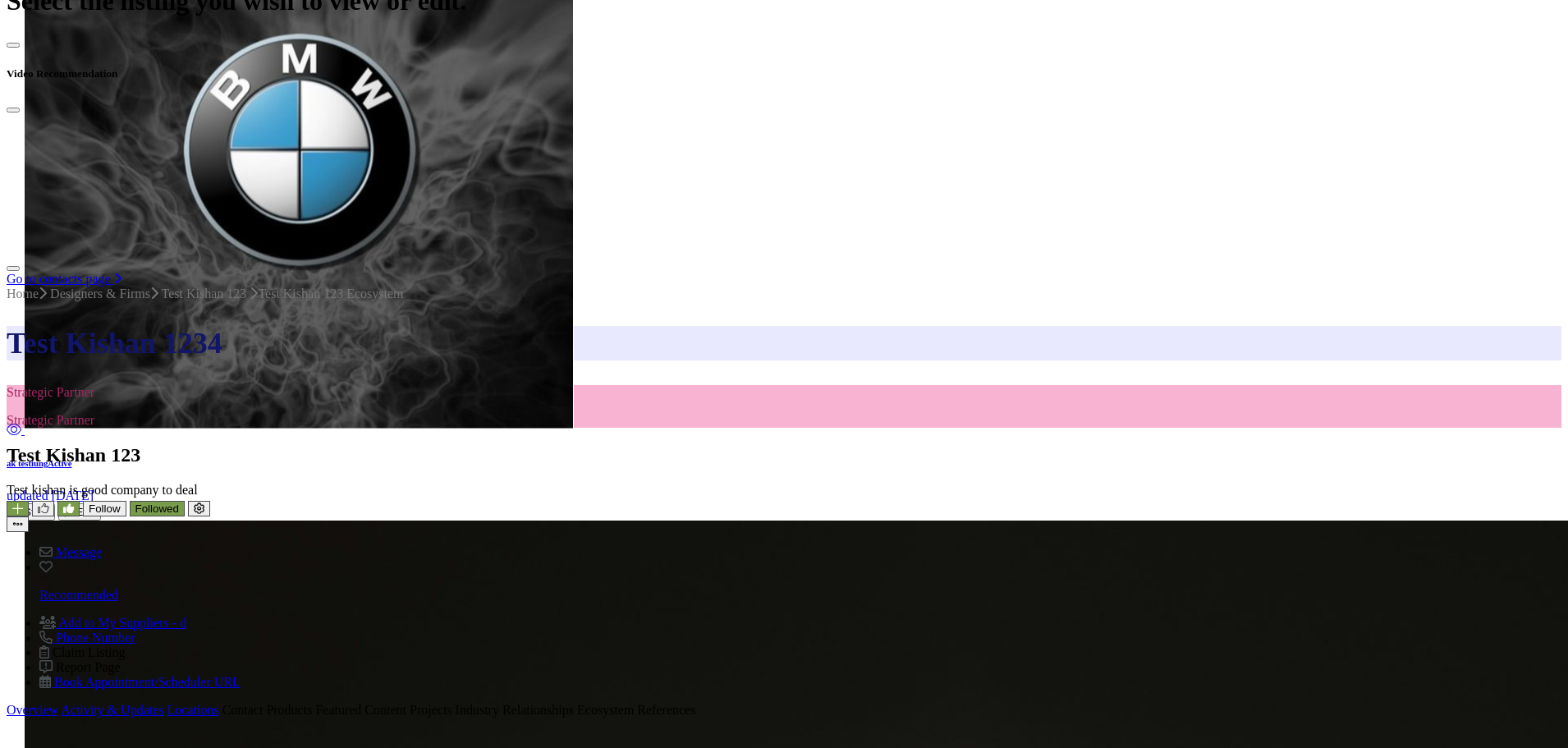
type input "*"
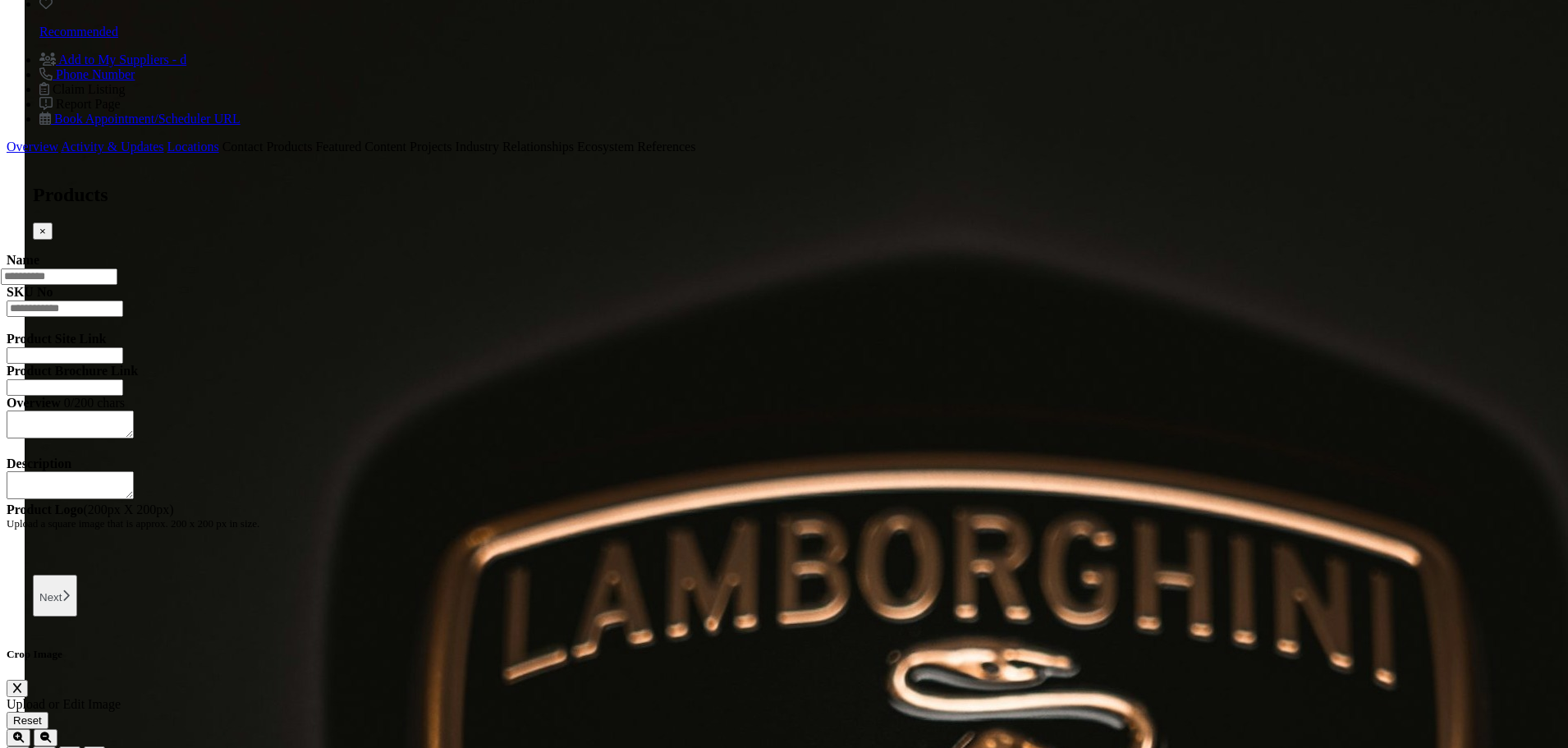
scroll to position [1314, 0]
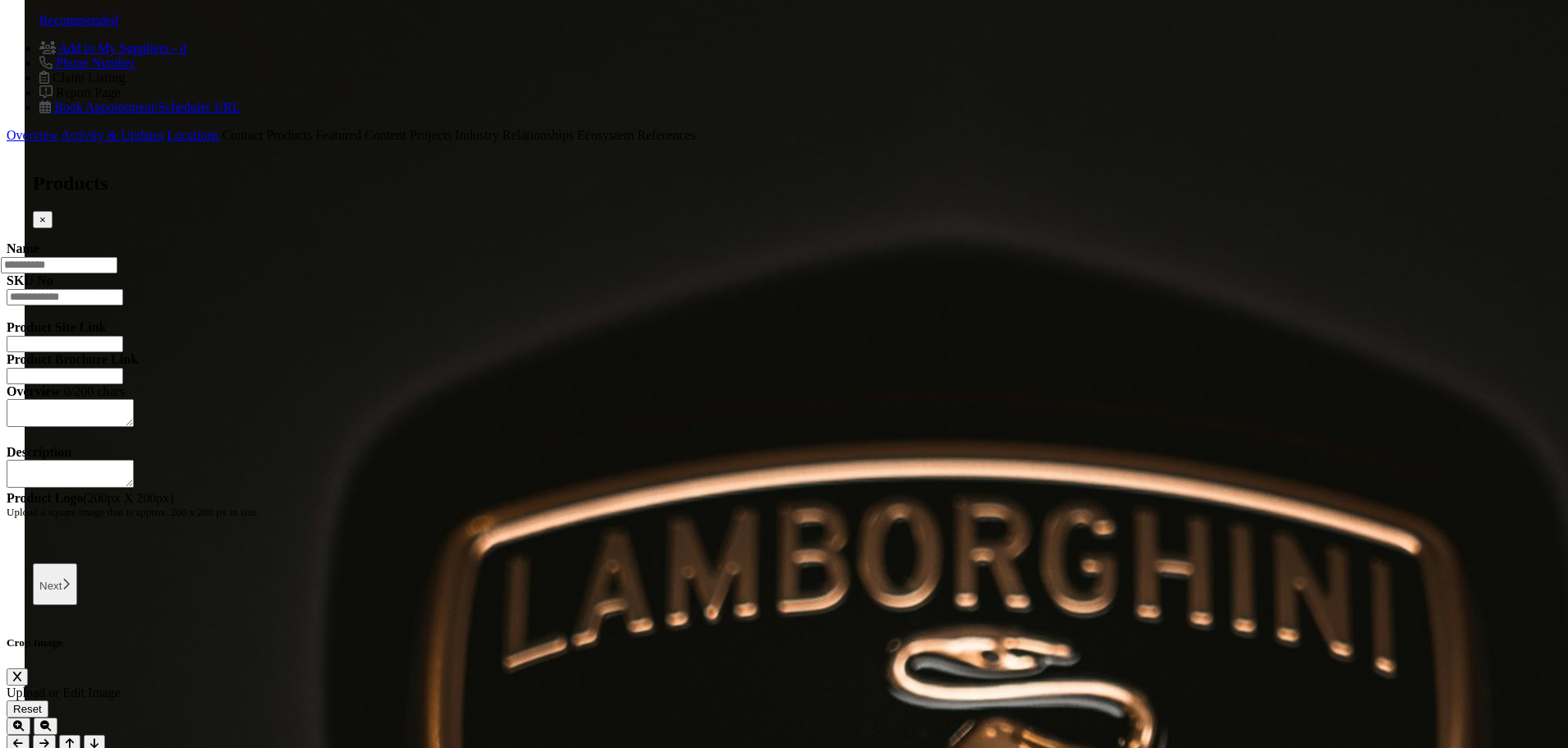
type input "*"
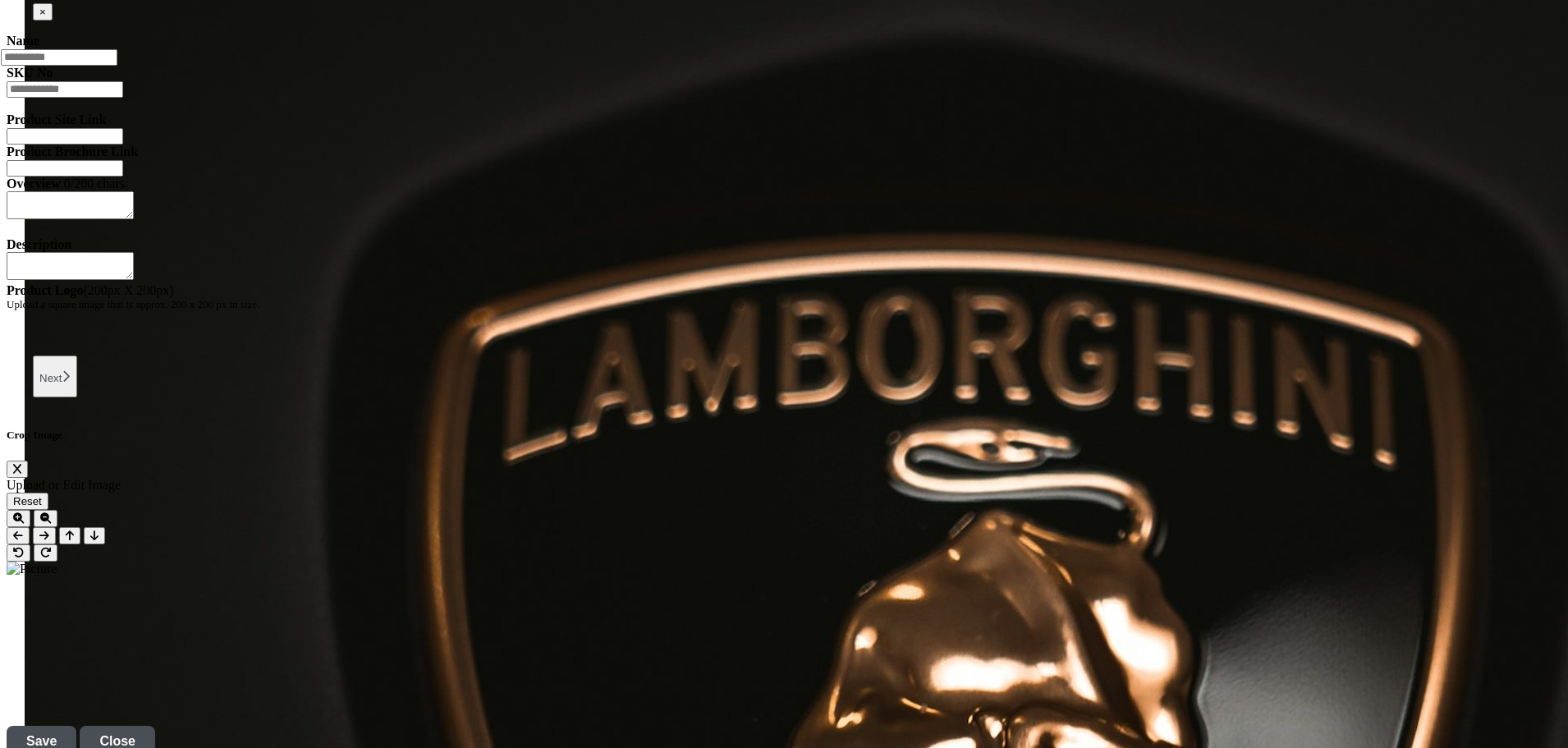
scroll to position [1561, 0]
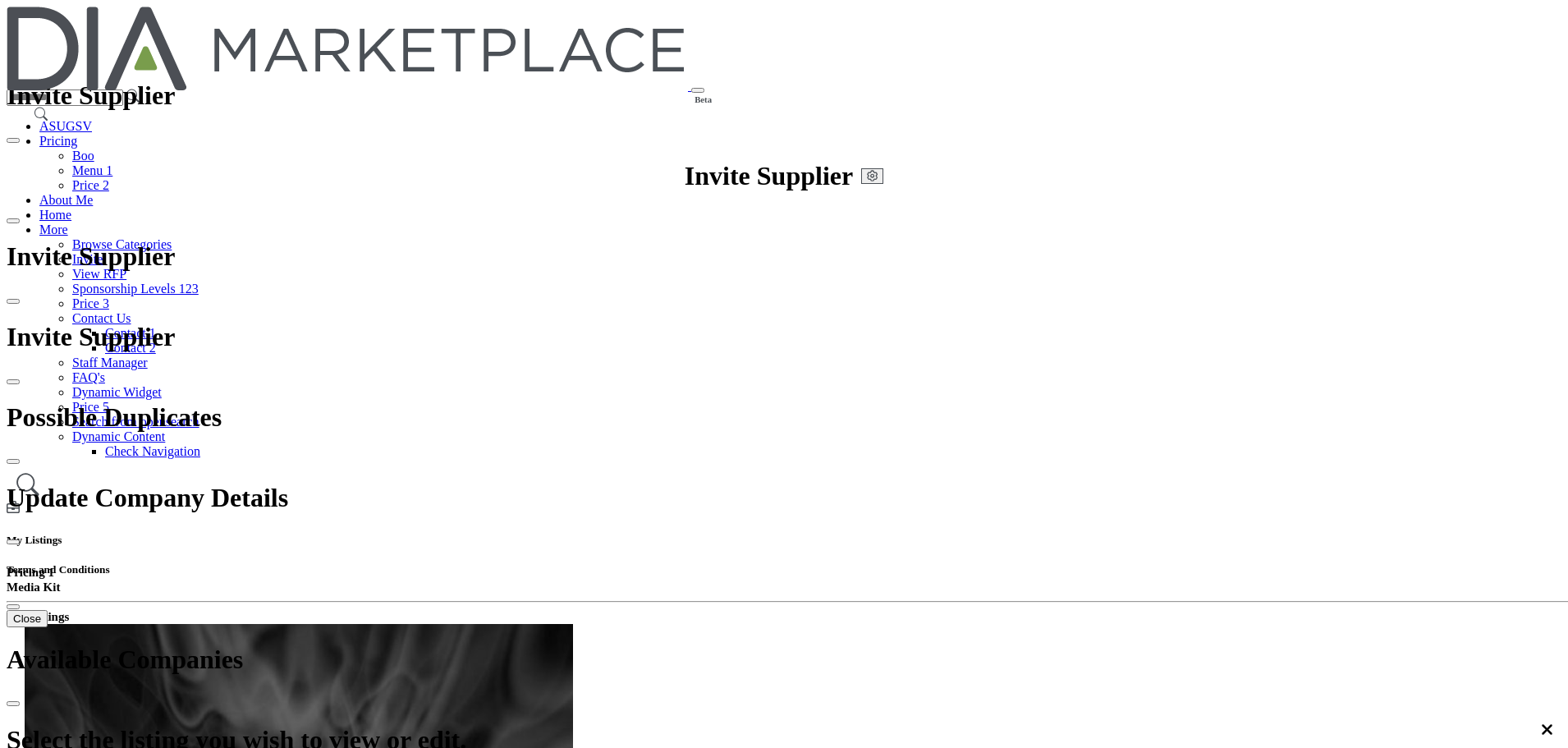
scroll to position [1835, 0]
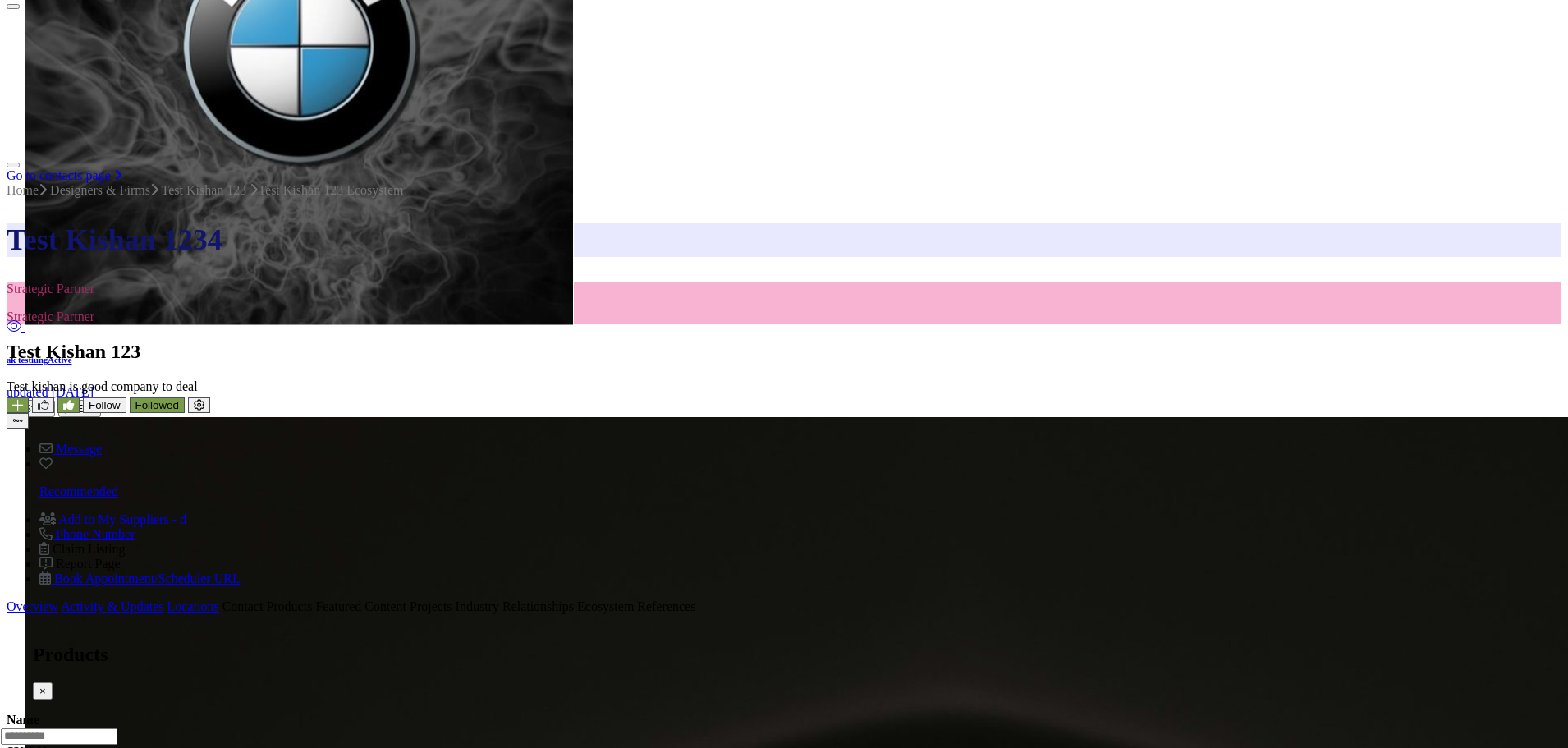
scroll to position [635, 0]
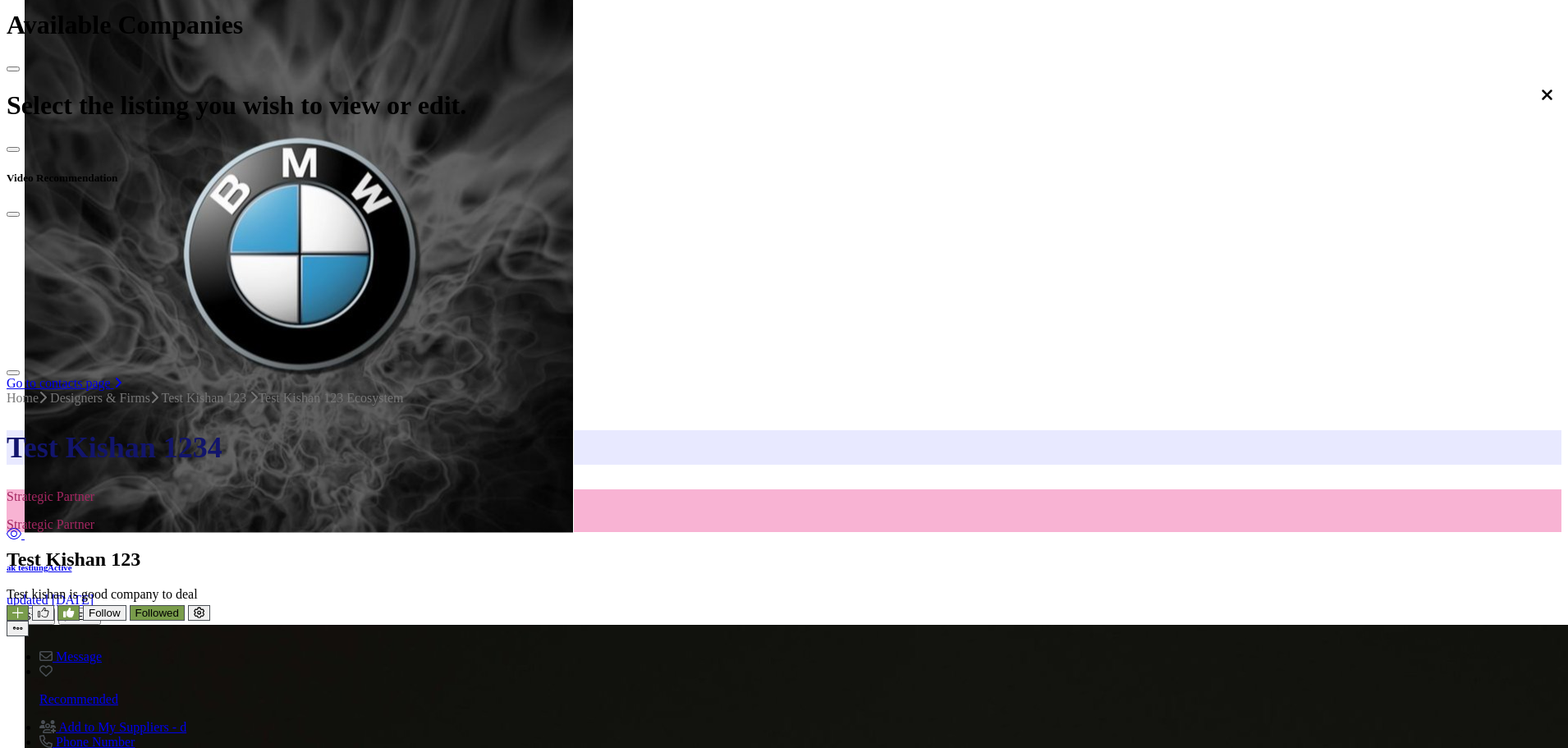
type input "*"
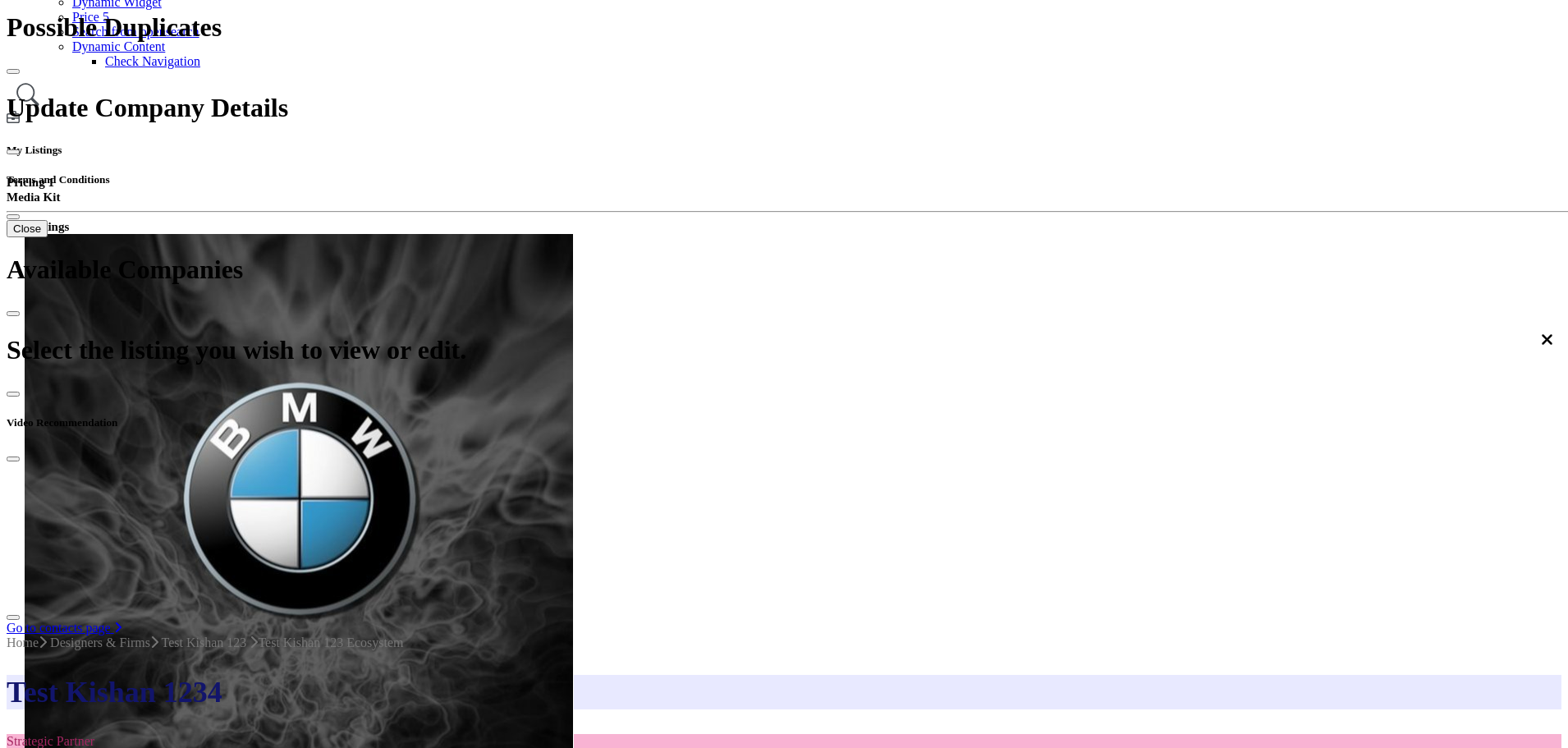
scroll to position [389, 0]
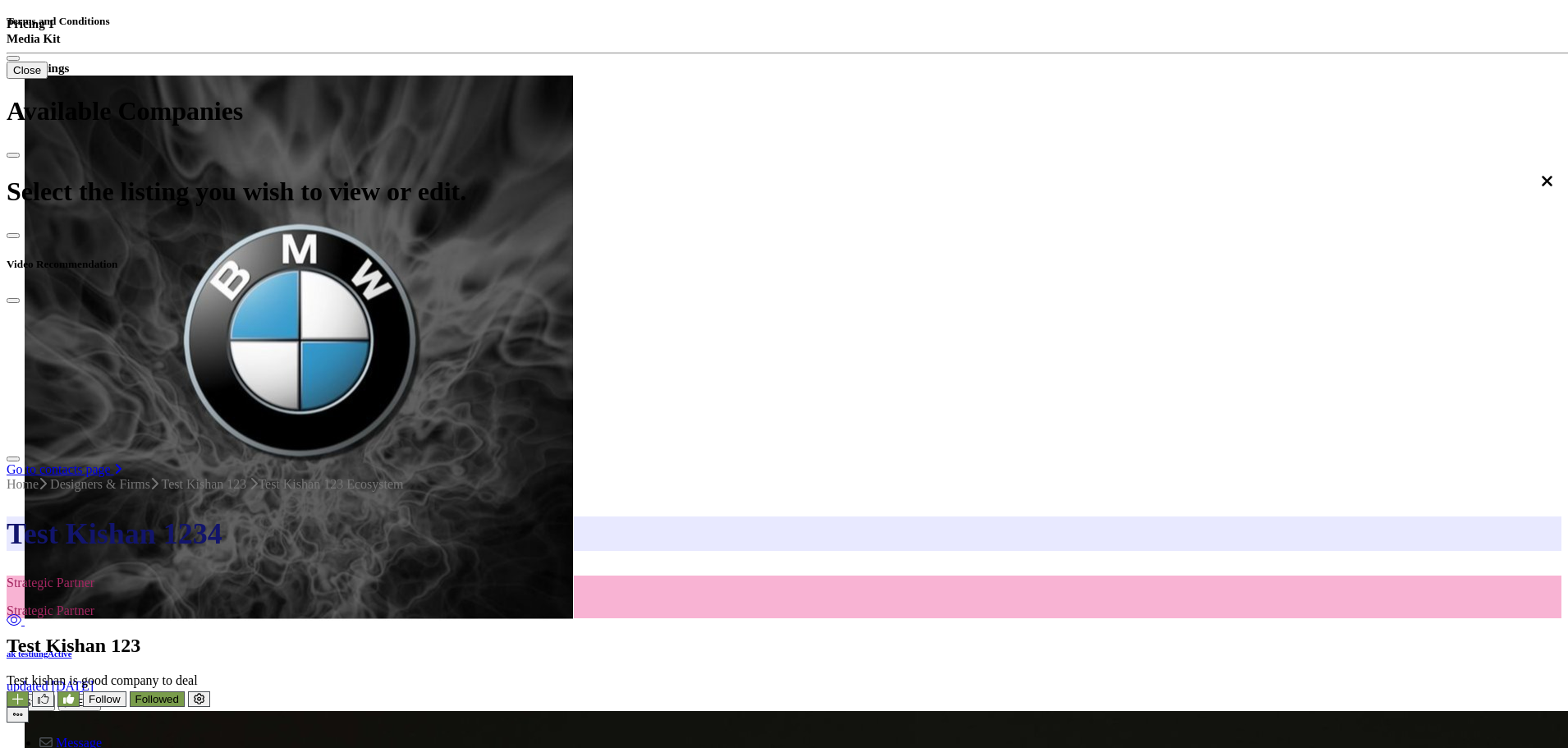
scroll to position [553, 0]
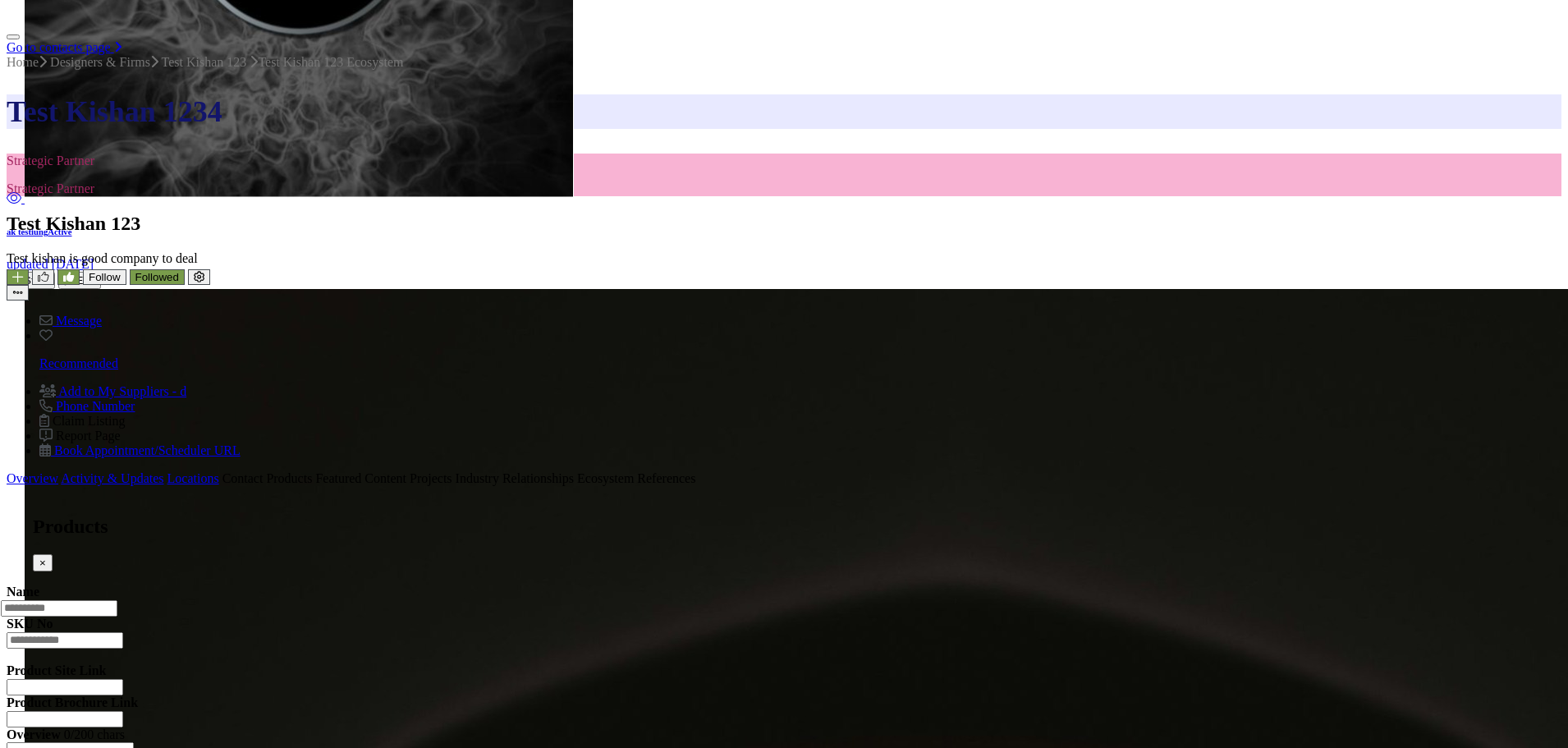
scroll to position [1046, 0]
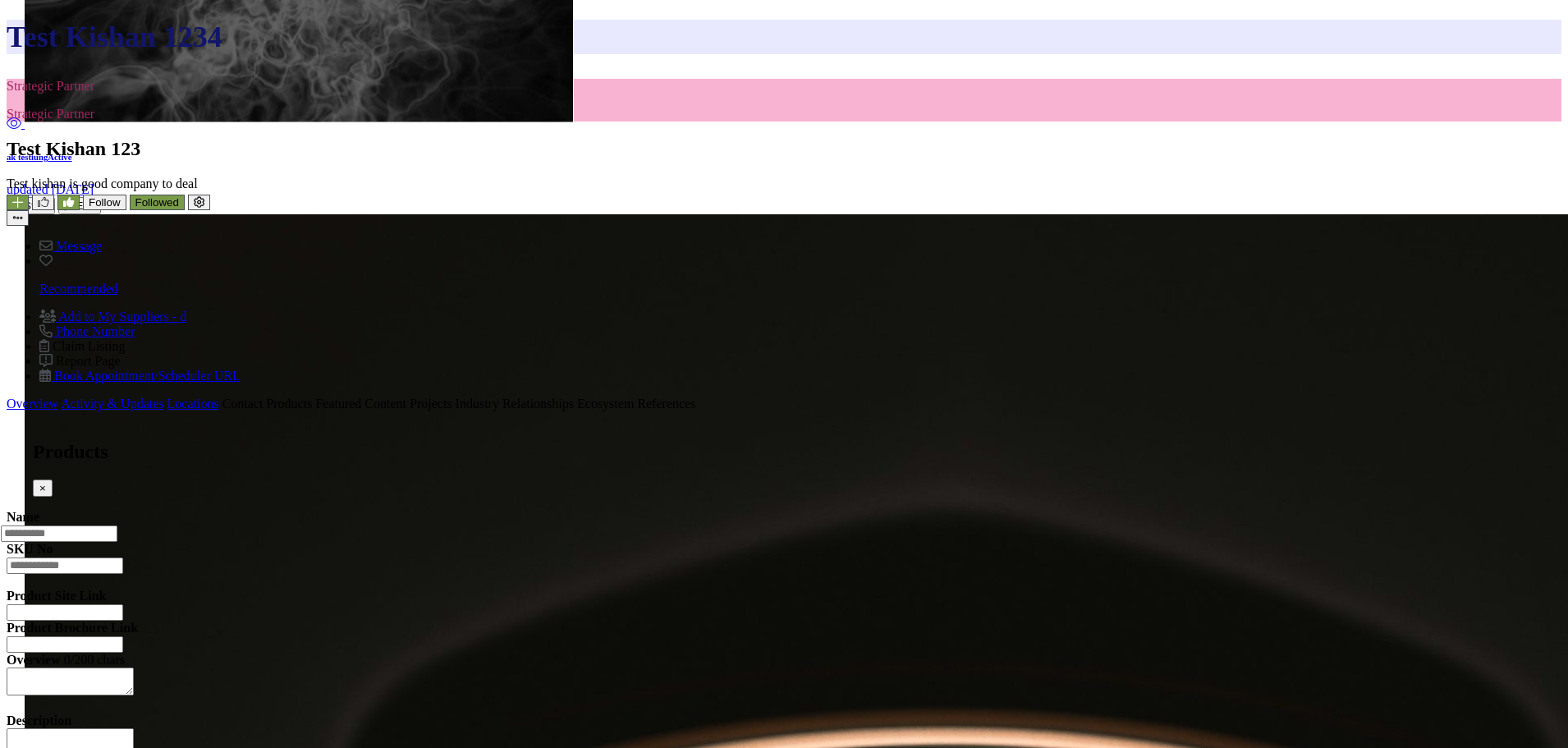
type input "*"
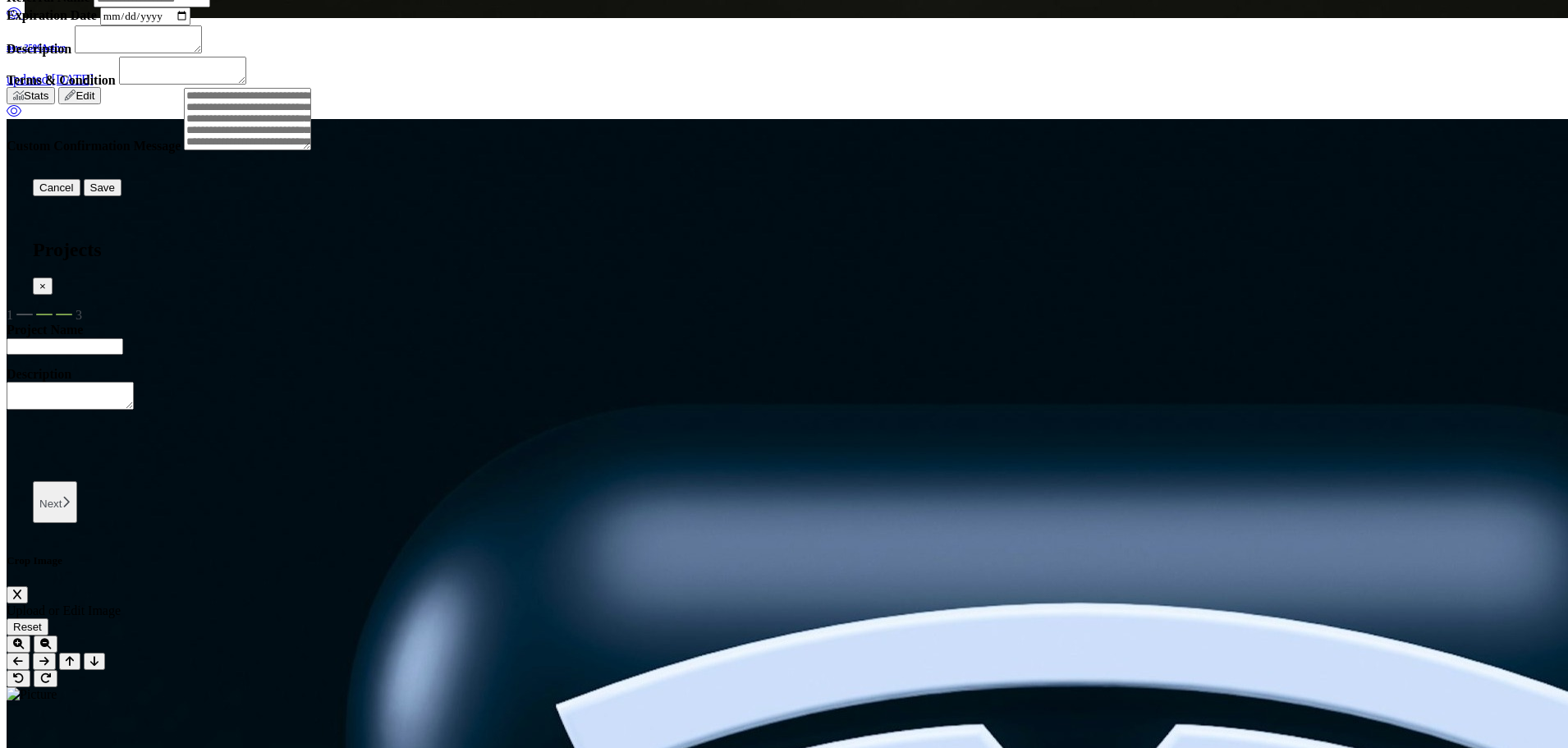
scroll to position [3197, 0]
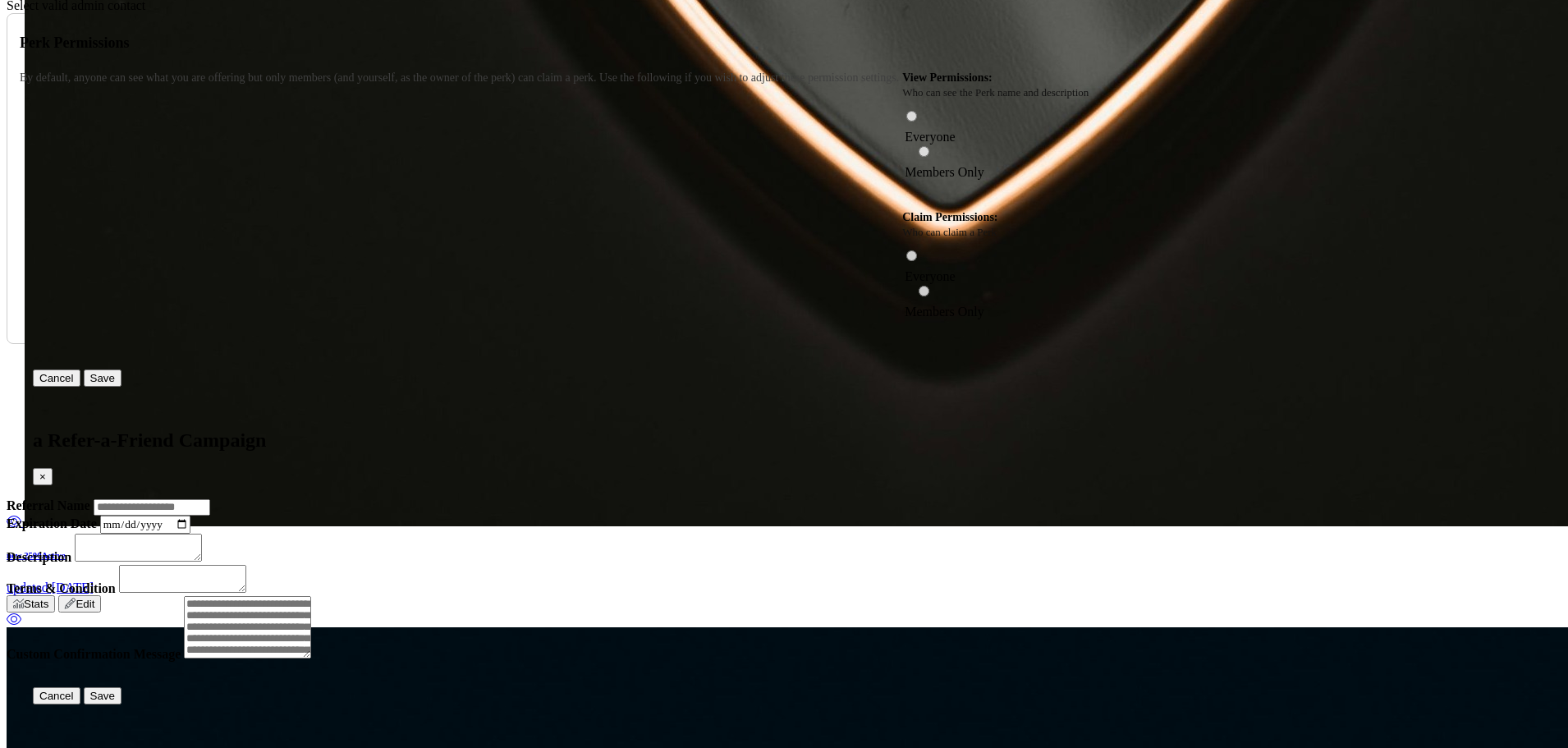
drag, startPoint x: 1567, startPoint y: 637, endPoint x: 1575, endPoint y: 617, distance: 21.5
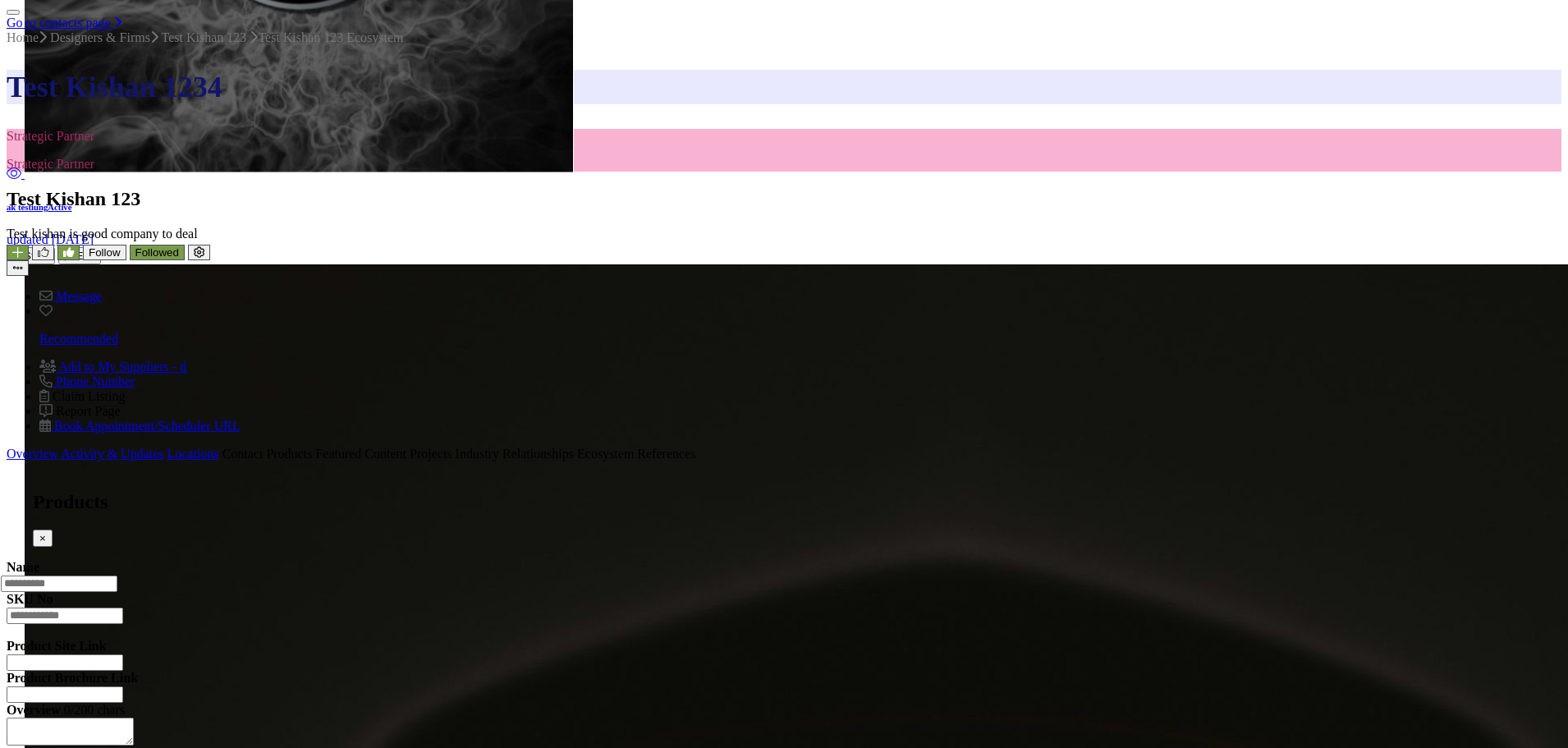
scroll to position [990, 0]
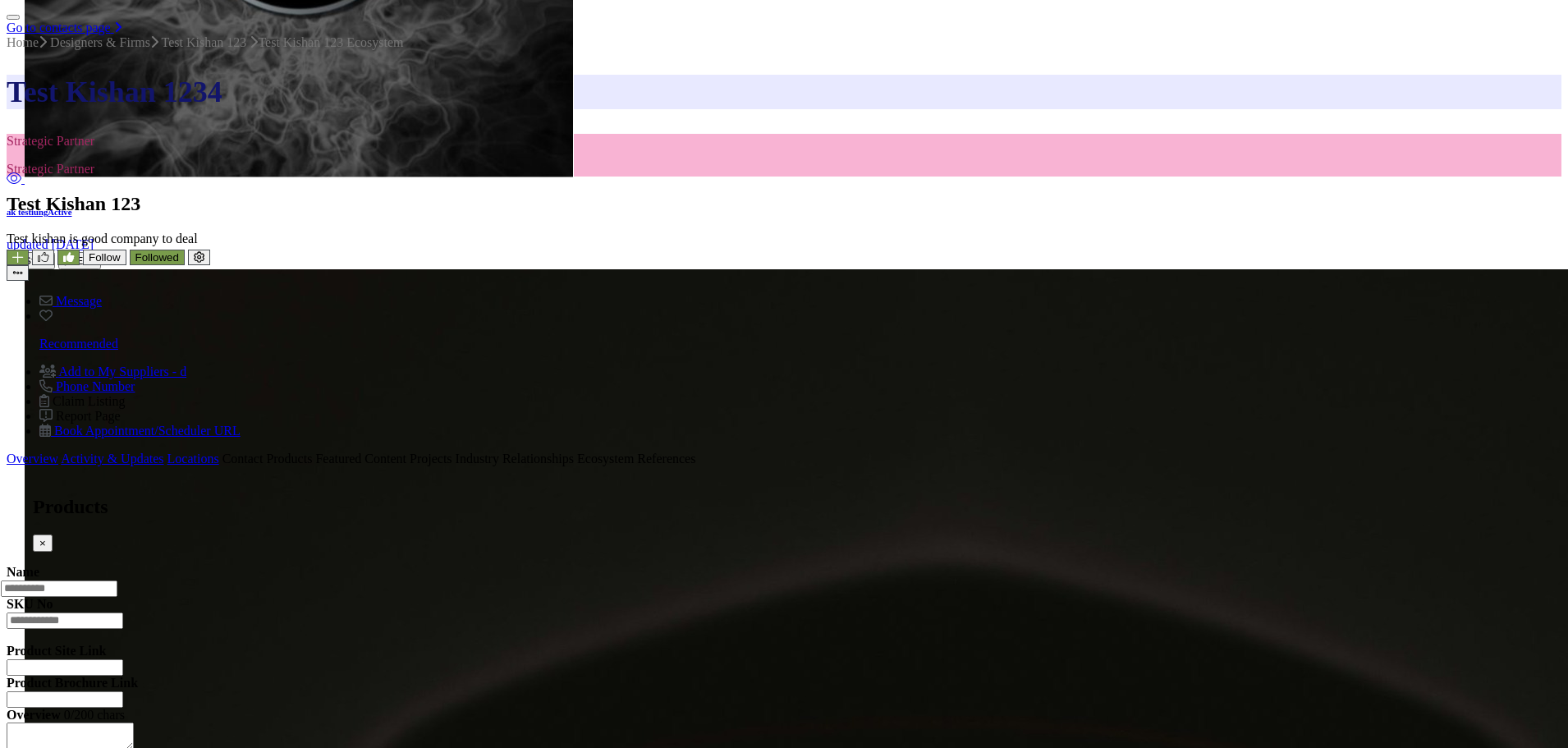
type input "*"
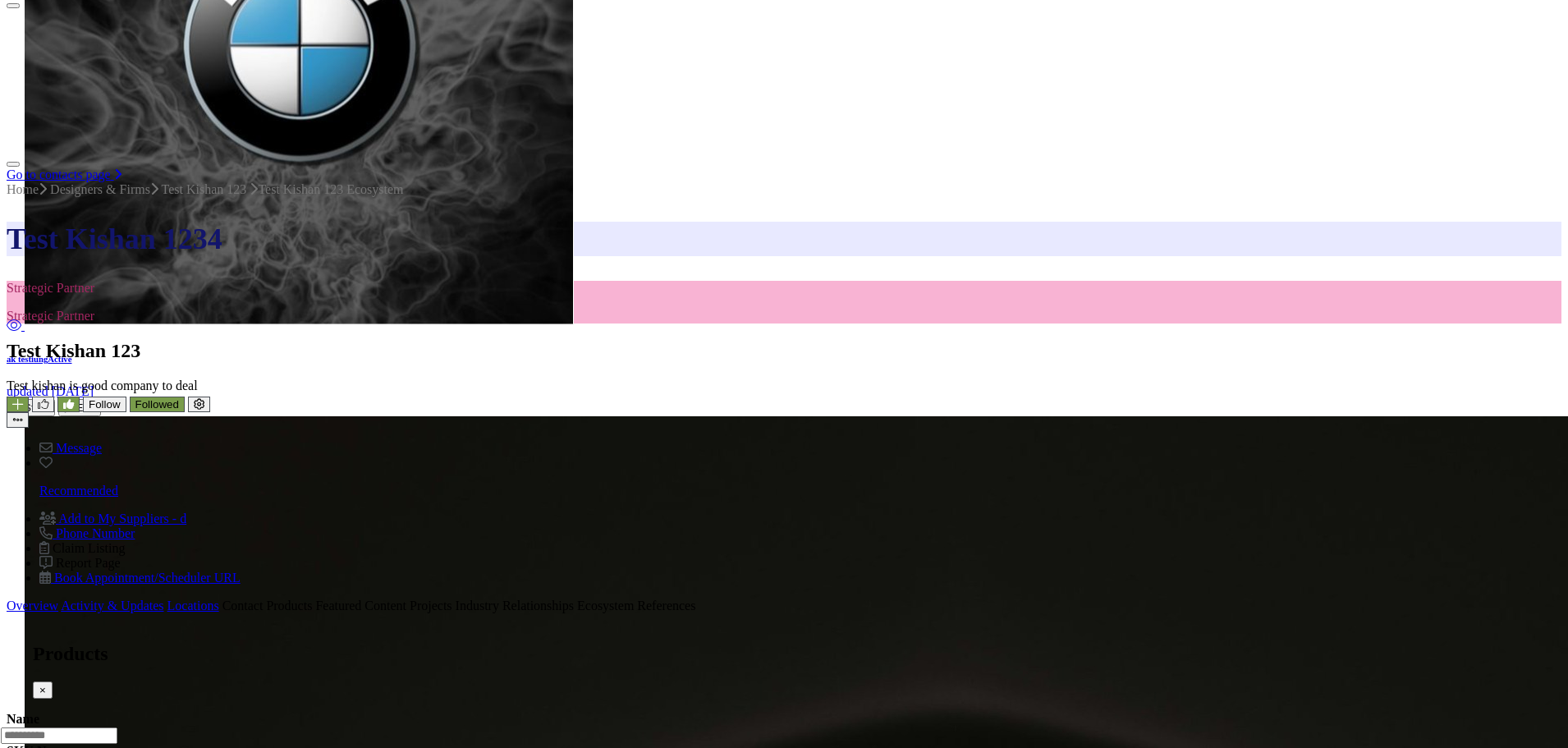
scroll to position [826, 0]
